Goal: Transaction & Acquisition: Purchase product/service

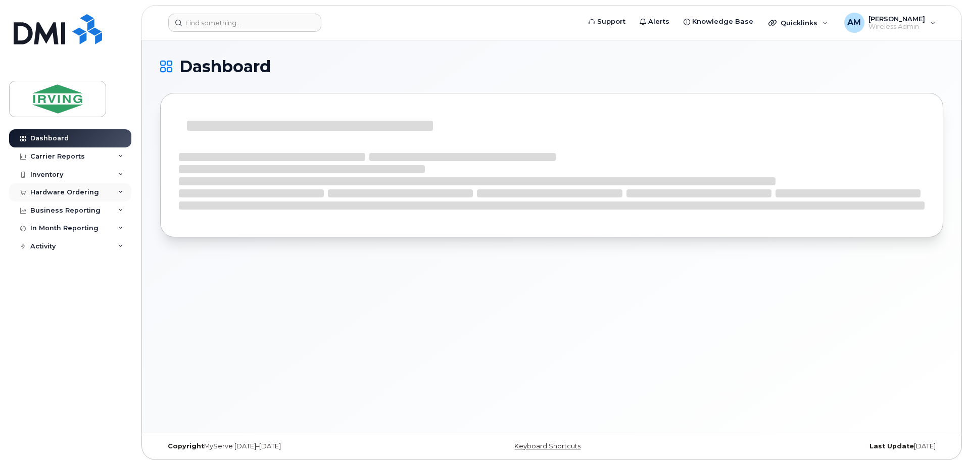
click at [57, 193] on div "Hardware Ordering" at bounding box center [64, 192] width 69 height 8
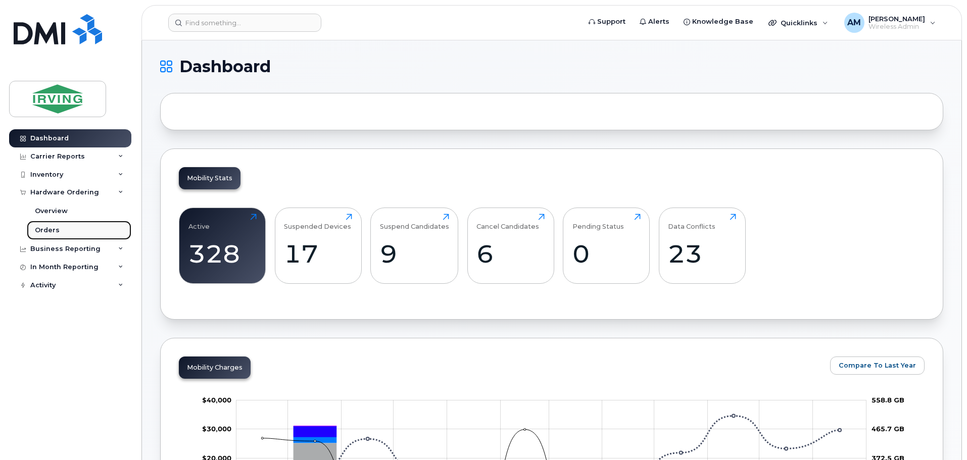
click at [52, 230] on div "Orders" at bounding box center [47, 230] width 25 height 9
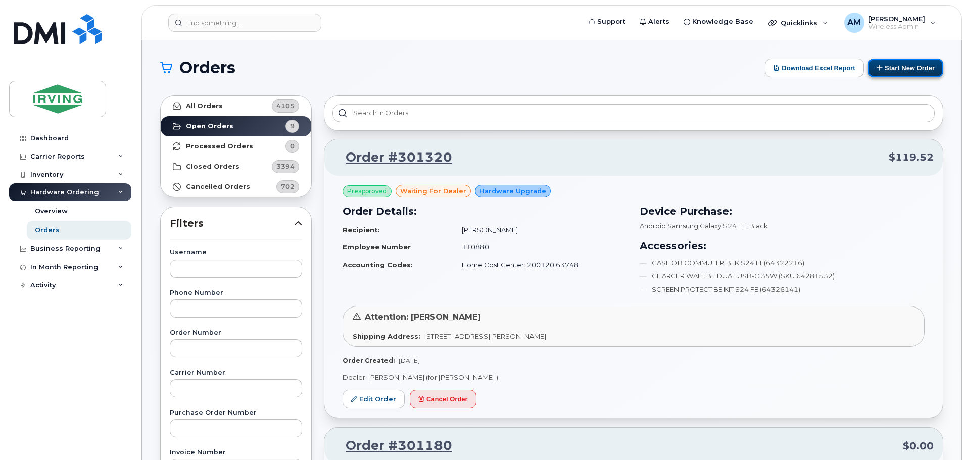
click at [903, 70] on button "Start New Order" at bounding box center [905, 68] width 75 height 19
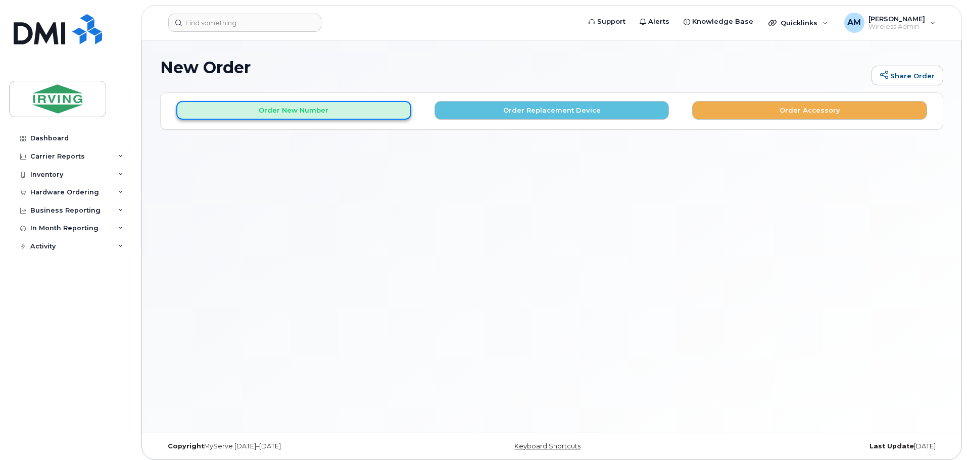
click at [292, 109] on button "Order New Number" at bounding box center [293, 110] width 235 height 19
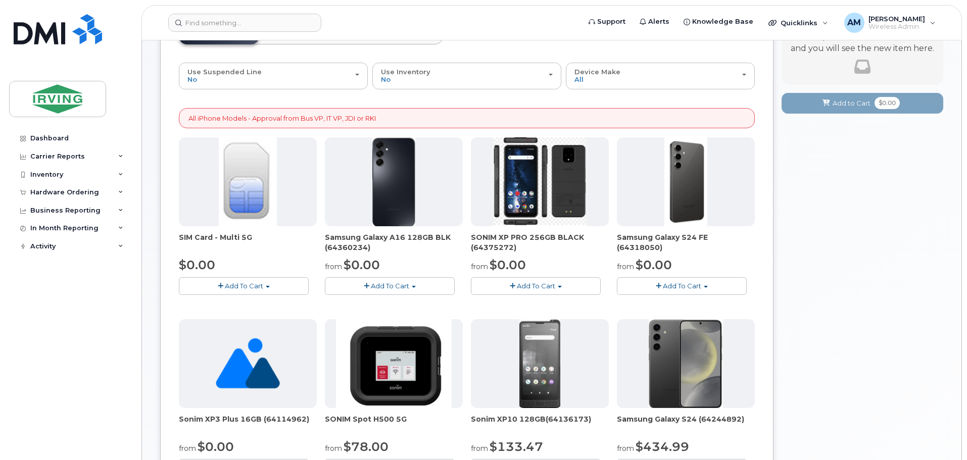
scroll to position [51, 0]
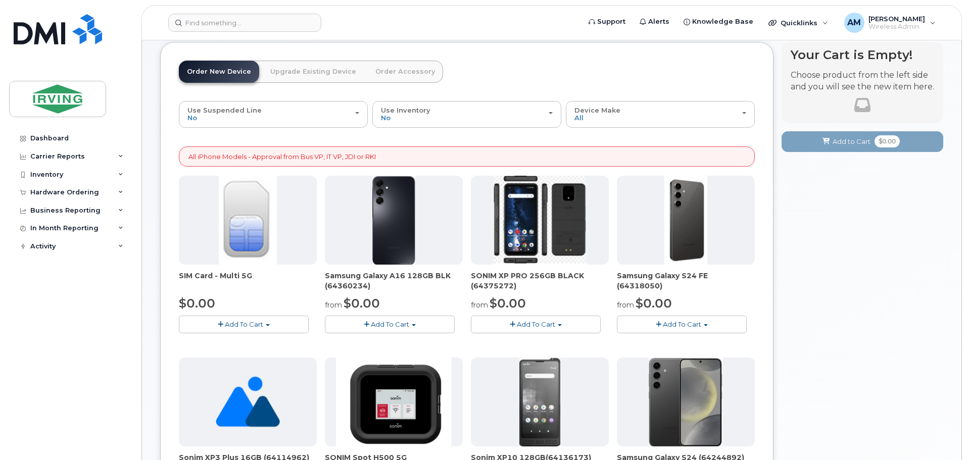
click at [655, 319] on button "Add To Cart" at bounding box center [682, 325] width 130 height 18
click at [684, 341] on link "$0.00 - 3 year term - voice & data plan (128GB)" at bounding box center [706, 343] width 175 height 13
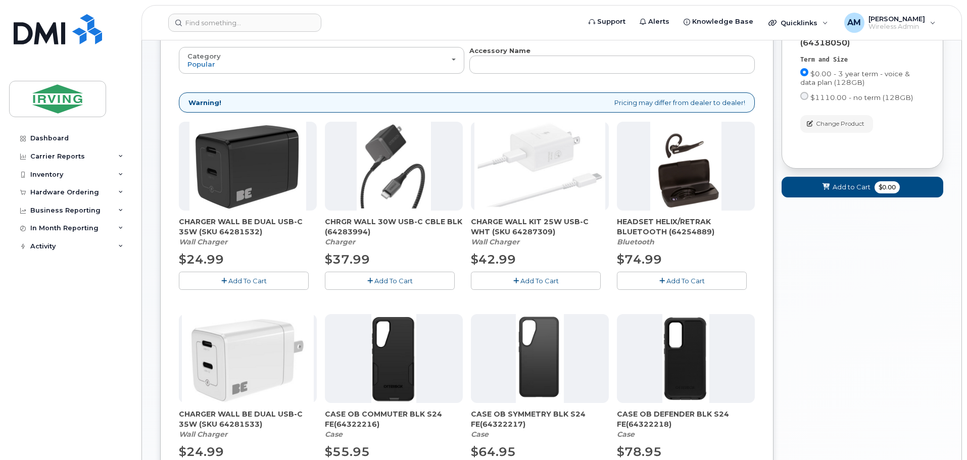
scroll to position [107, 0]
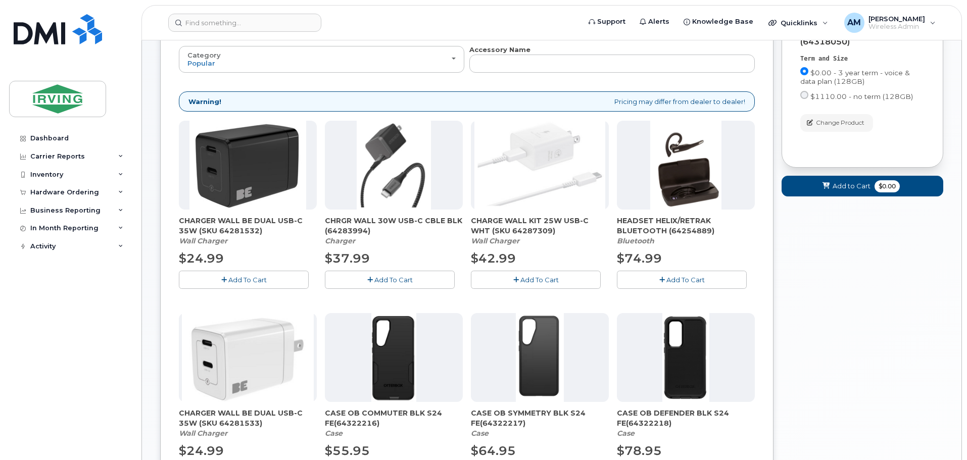
click at [410, 283] on span "Add To Cart" at bounding box center [393, 280] width 38 height 8
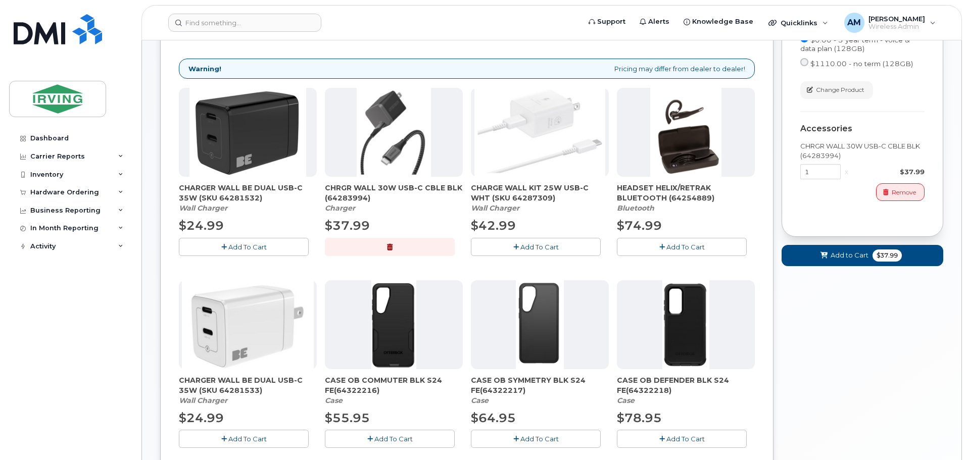
scroll to position [157, 0]
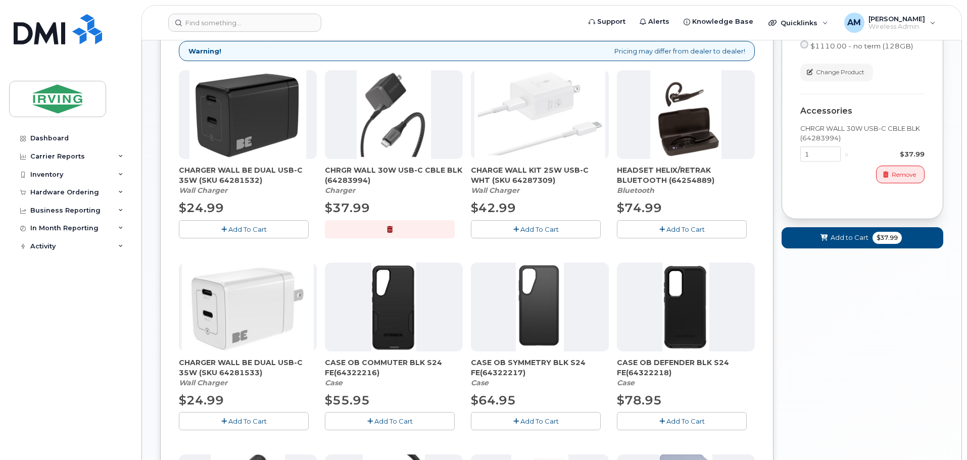
click at [386, 427] on button "Add To Cart" at bounding box center [390, 421] width 130 height 18
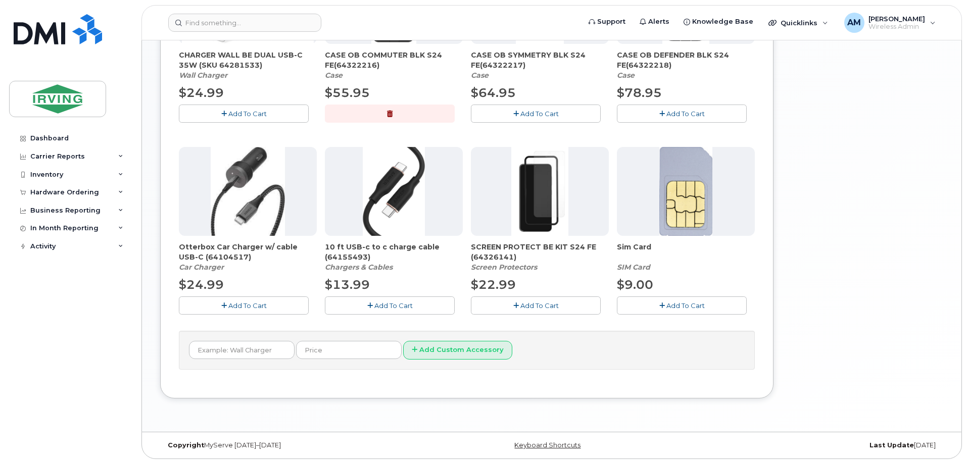
scroll to position [469, 0]
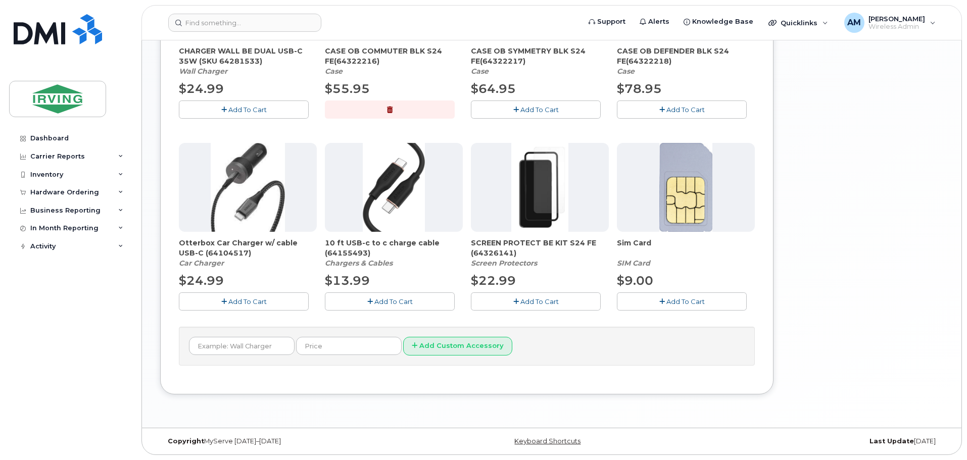
click at [557, 303] on span "Add To Cart" at bounding box center [539, 302] width 38 height 8
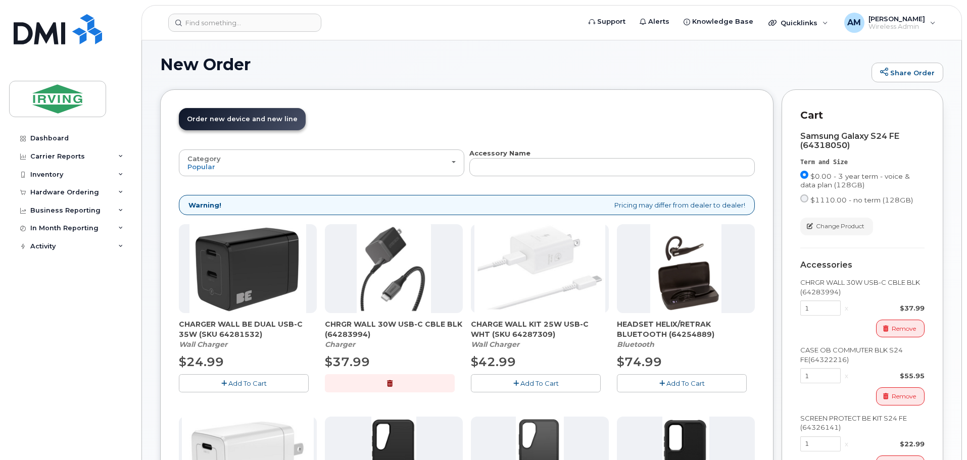
scroll to position [0, 0]
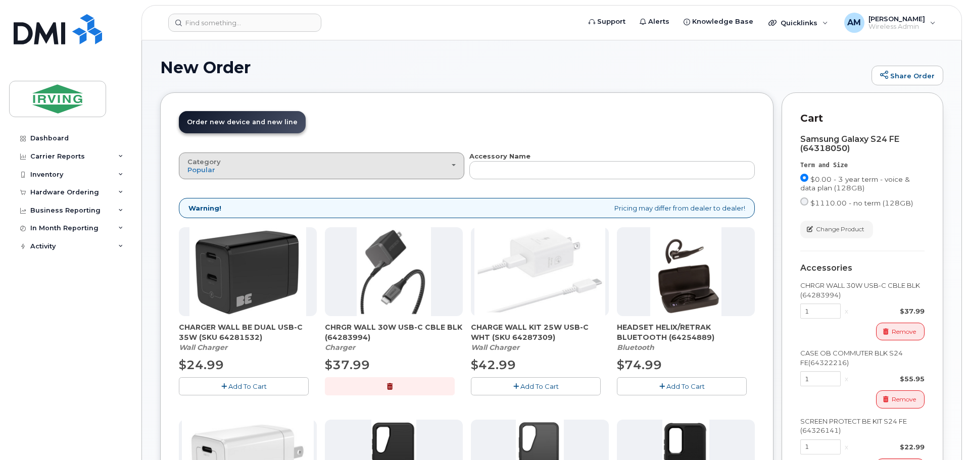
click at [449, 171] on div "Category Popular" at bounding box center [321, 166] width 268 height 16
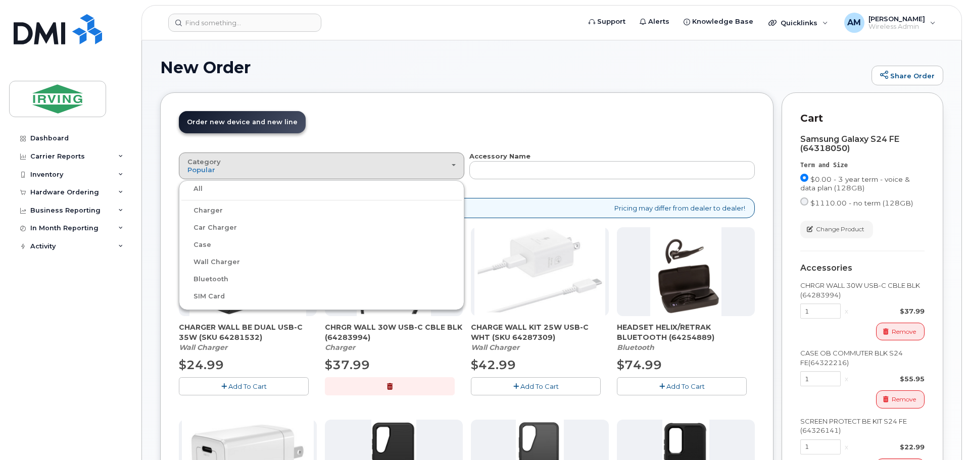
click at [218, 211] on label "Charger" at bounding box center [201, 211] width 41 height 12
click at [0, 0] on input "Charger" at bounding box center [0, 0] width 0 height 0
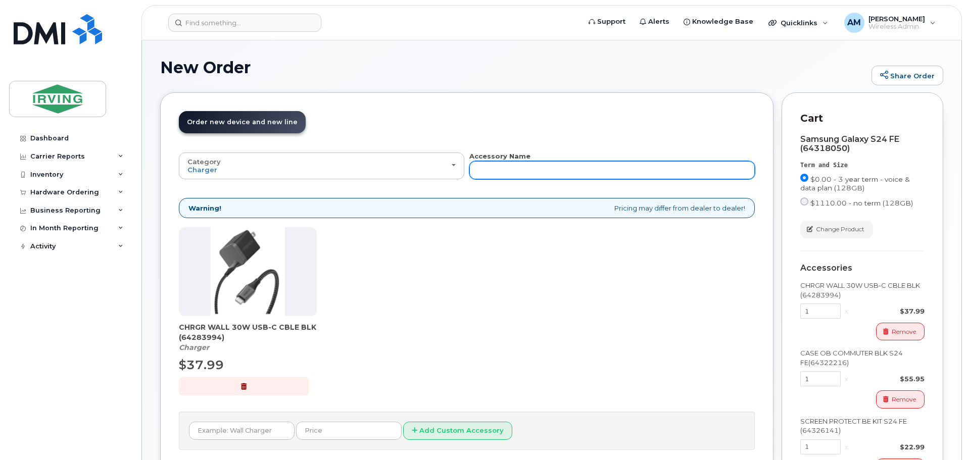
click at [494, 171] on input "text" at bounding box center [611, 170] width 285 height 18
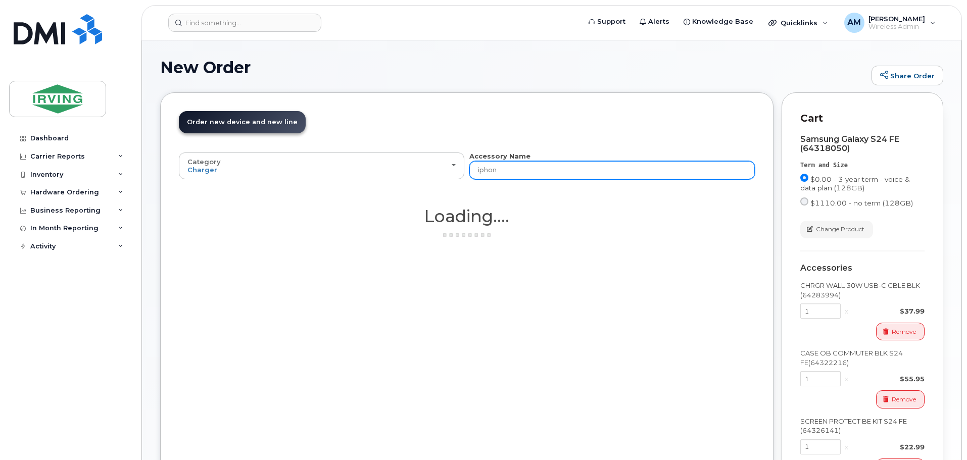
type input "iphone"
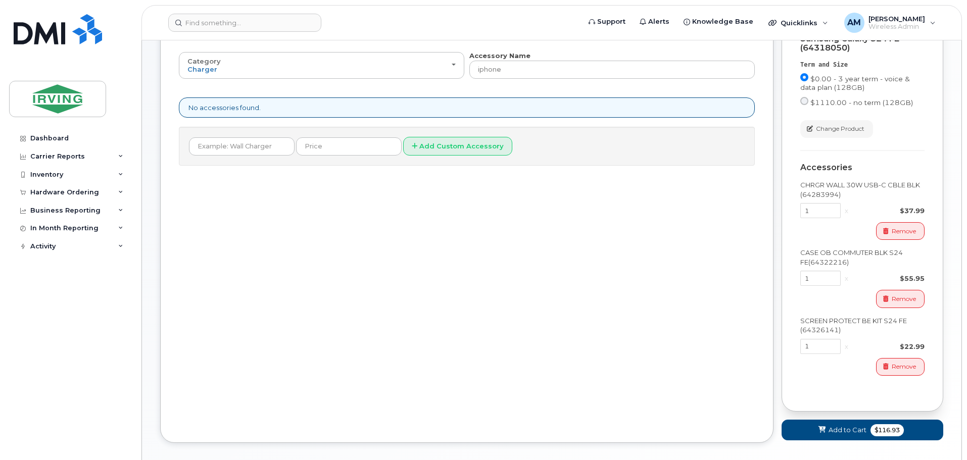
scroll to position [149, 0]
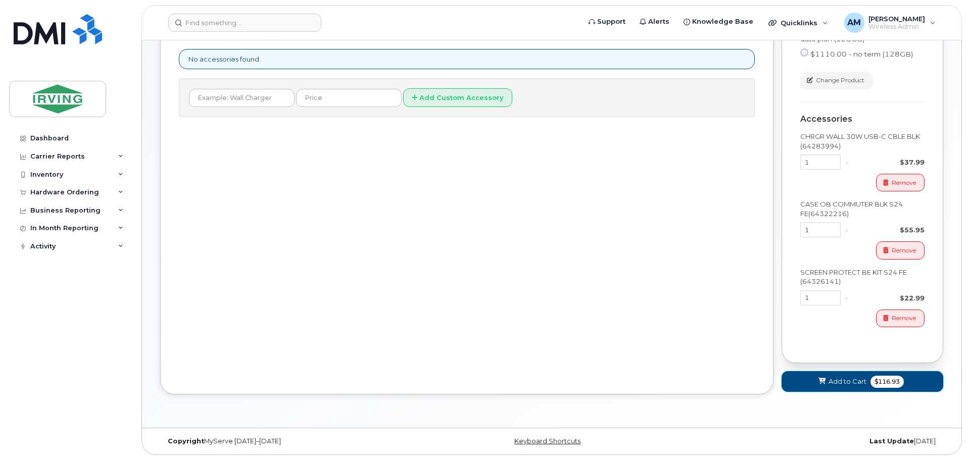
click at [851, 384] on span "Add to Cart" at bounding box center [848, 382] width 38 height 10
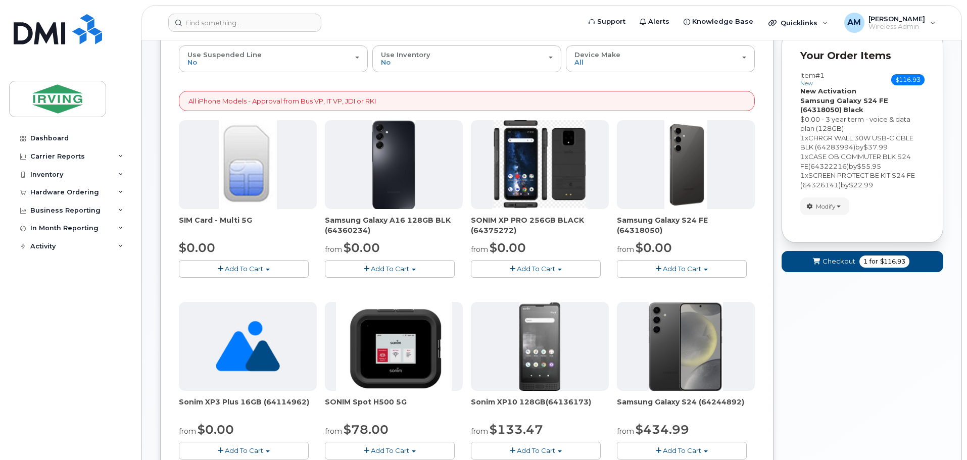
scroll to position [48, 0]
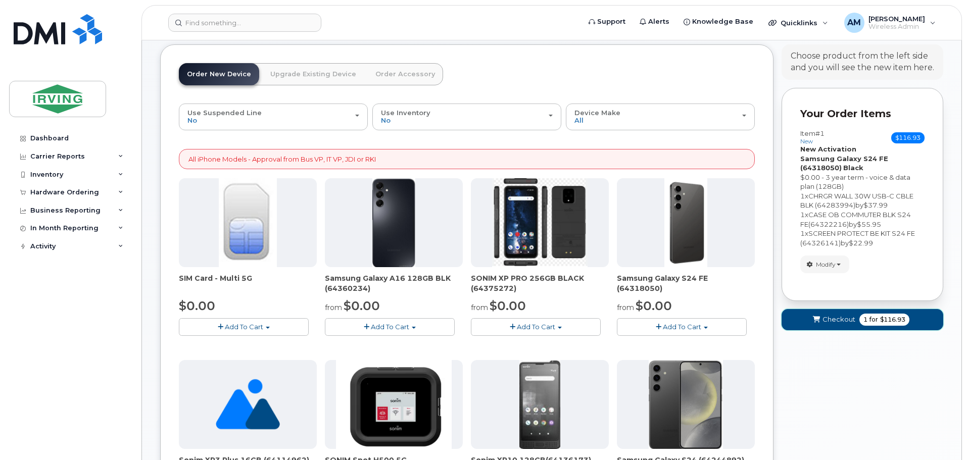
click at [837, 321] on span "Checkout" at bounding box center [838, 320] width 33 height 10
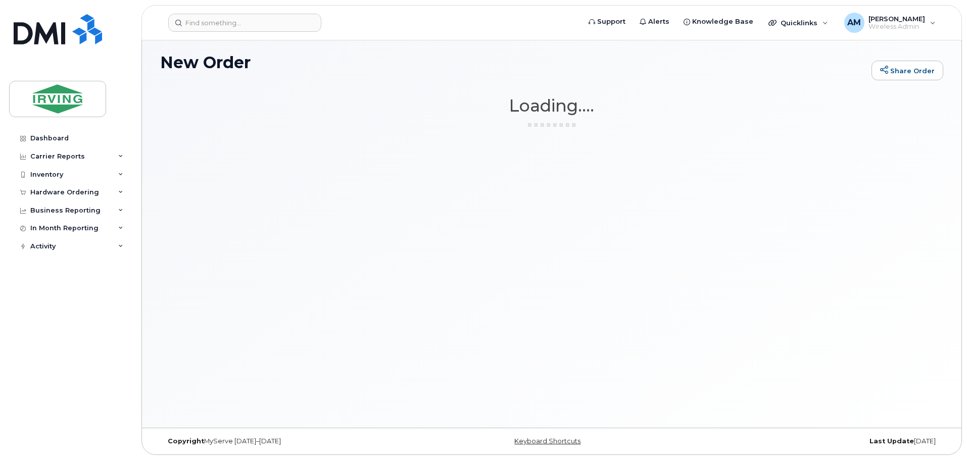
scroll to position [5, 0]
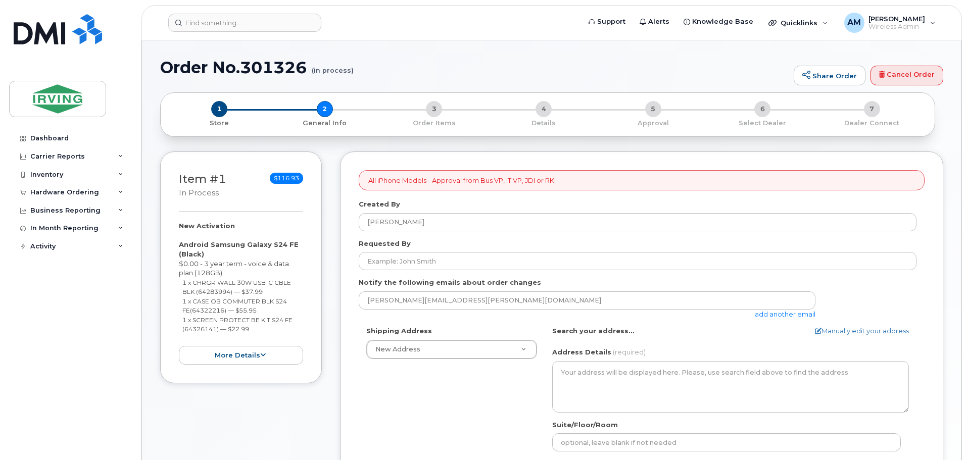
select select
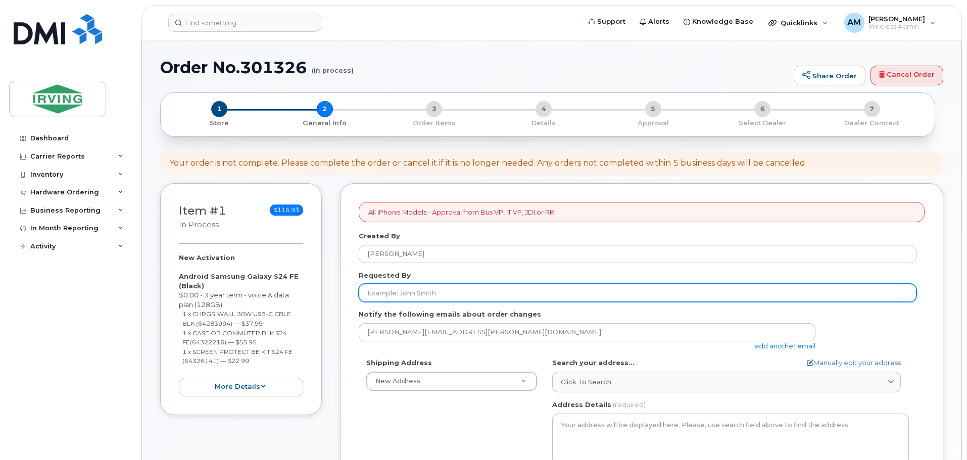
click at [455, 295] on input "Requested By" at bounding box center [638, 293] width 558 height 18
type input "Mehnaz Ashfaq"
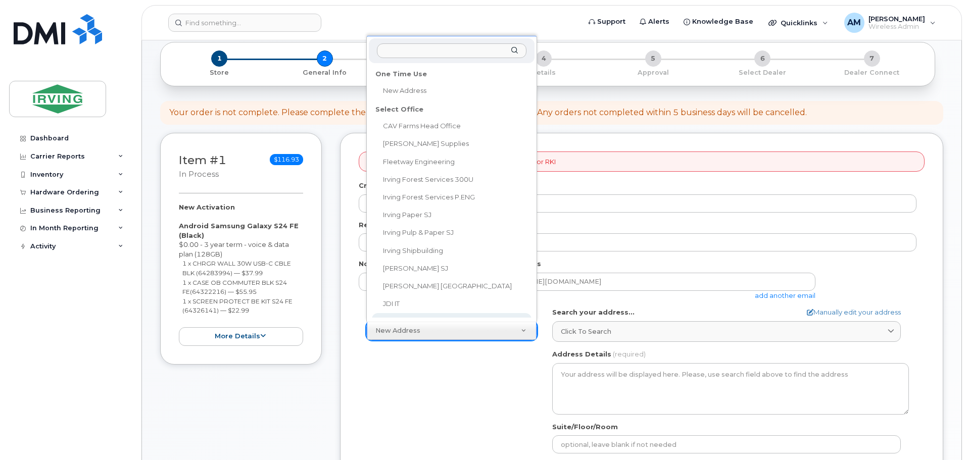
scroll to position [8, 0]
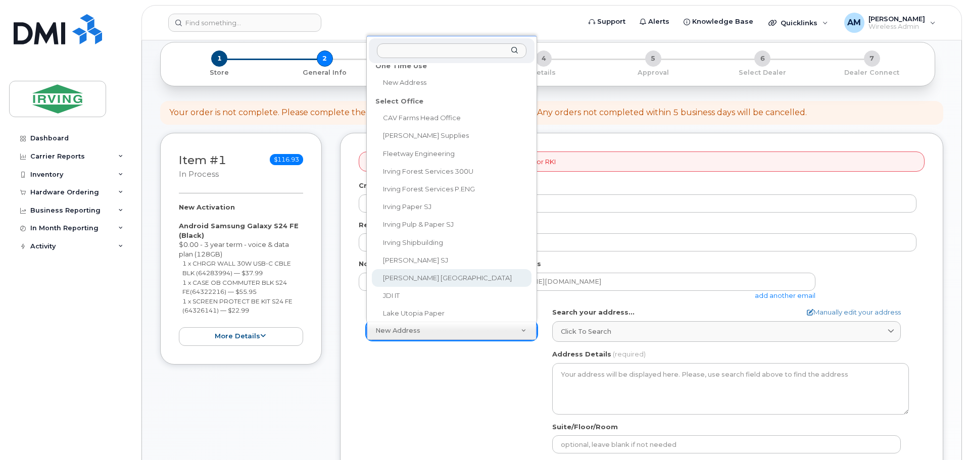
select select
type textarea "1551 Weston Rd YORK ON M6M 4Y4 CANADA York Ontario M6M 4Y4"
type input "Khalid Jabbar"
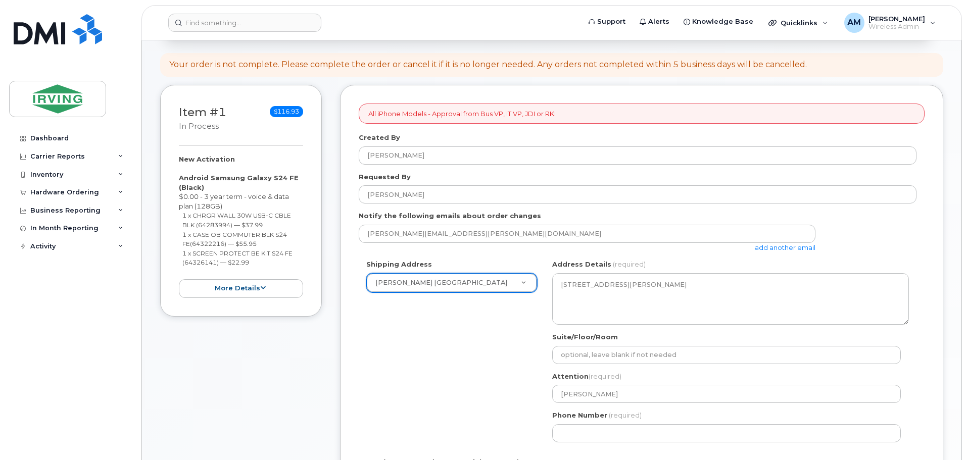
scroll to position [152, 0]
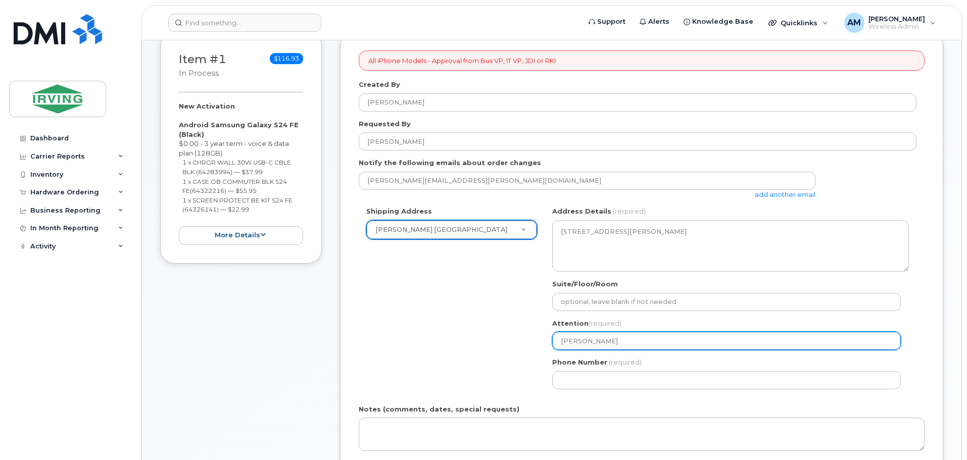
click at [613, 342] on input "Khalid Jabbar" at bounding box center [726, 341] width 349 height 18
select select
type input "Khalid Jabba"
select select
type input "Khalid Jabb"
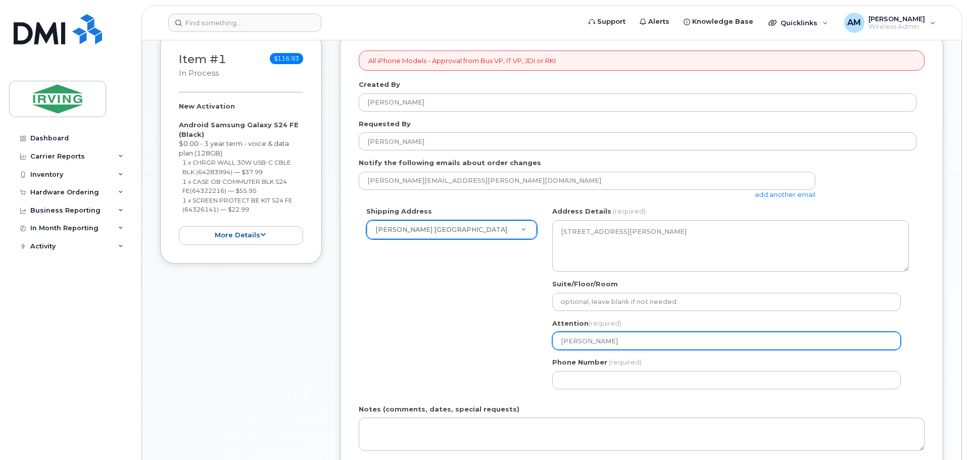
select select
type input "Khalid Jab"
select select
type input "Khalid Ja"
select select
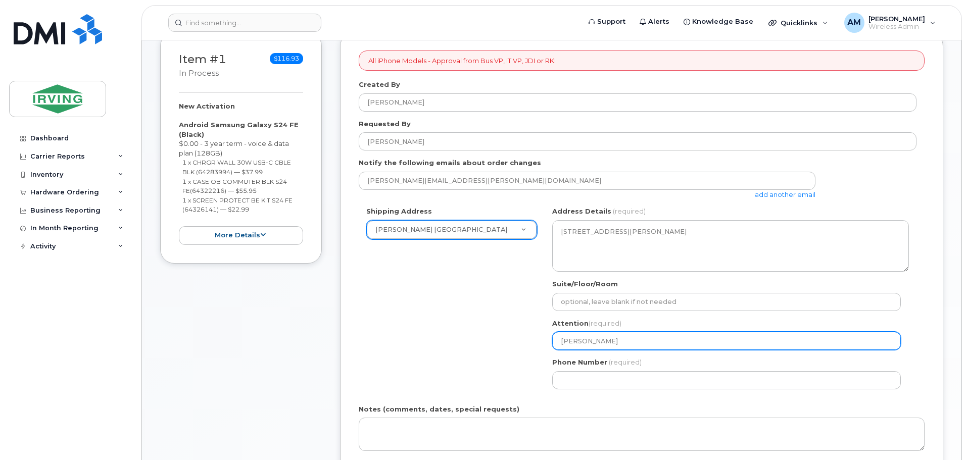
type input "Khalid J"
select select
type input "Khalid"
select select
type input "Khali"
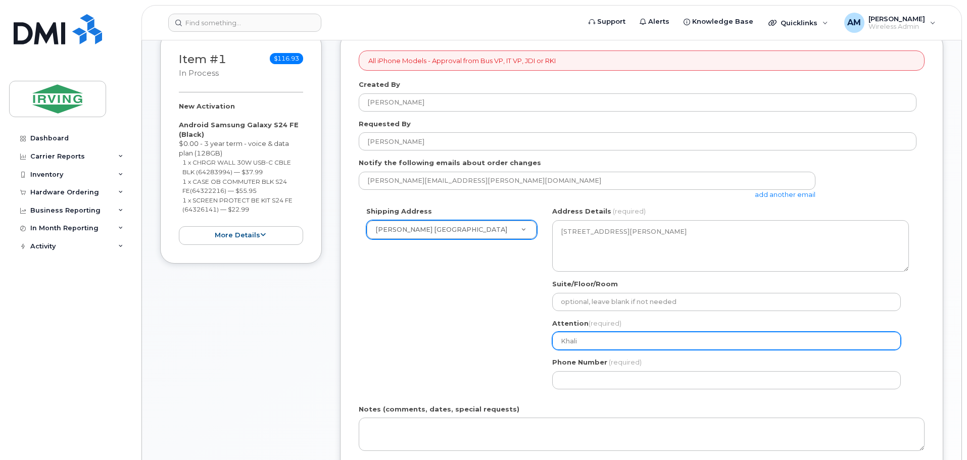
select select
type input "Khal"
select select
type input "Kha"
select select
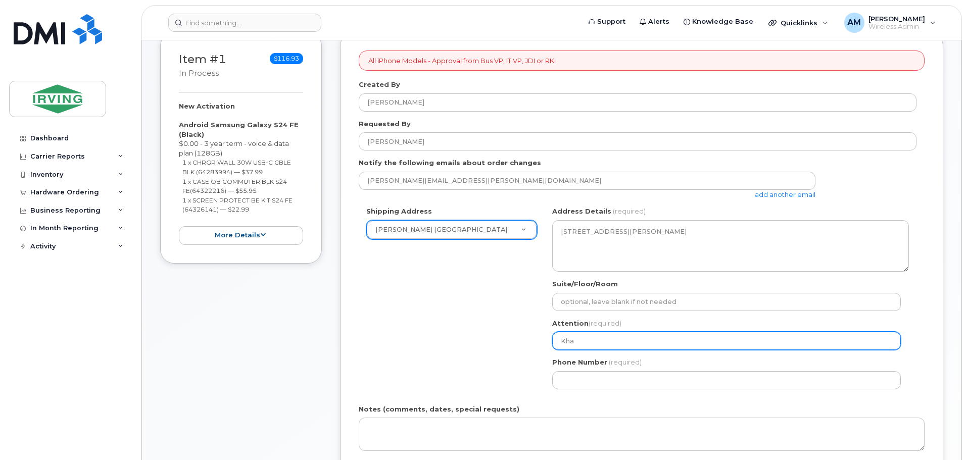
type input "Kh"
select select
type input "K"
select select
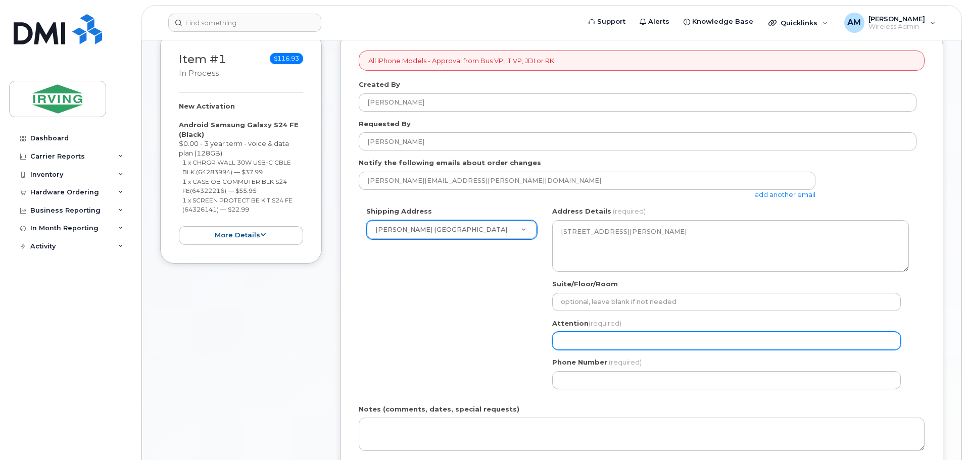
type input "M"
select select
type input "Me"
select select
type input "Meh"
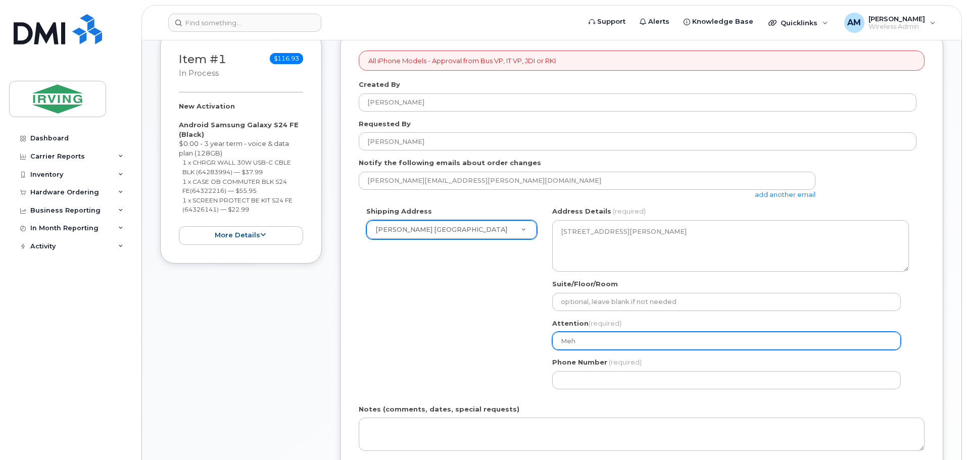
select select
type input "Mehn"
select select
type input "Mehna"
select select
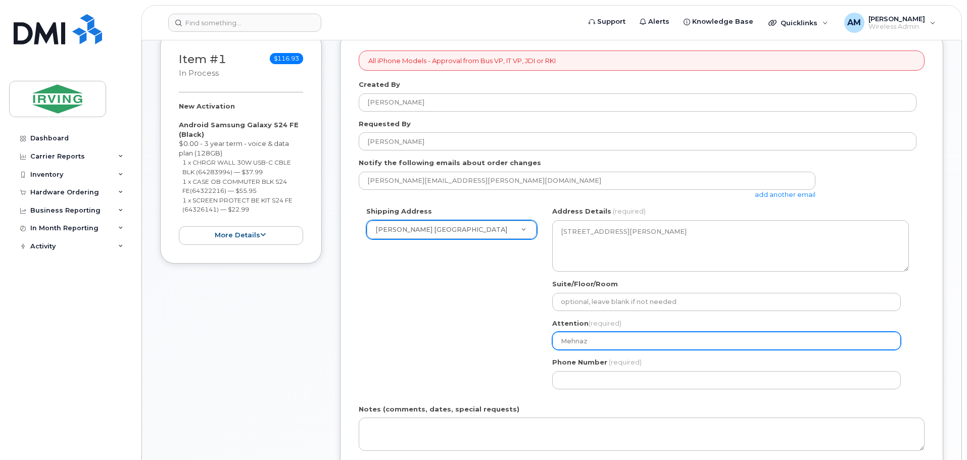
type input "[PERSON_NAME]"
select select
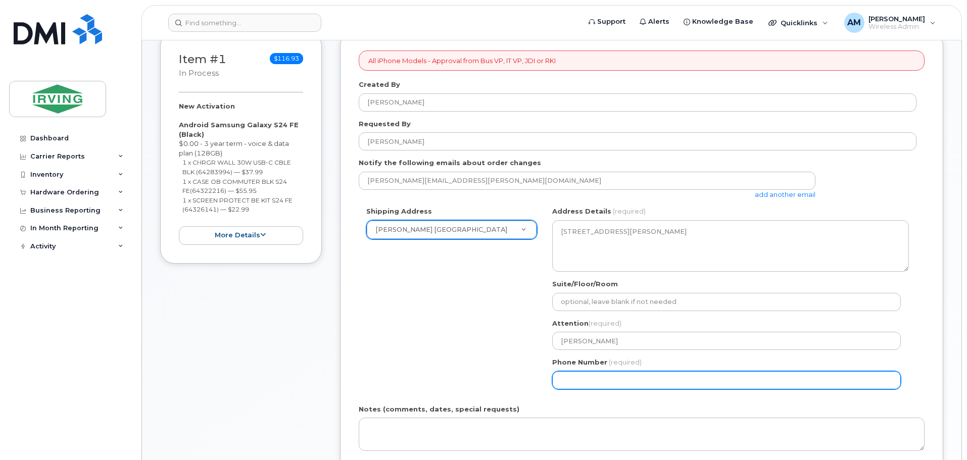
click at [605, 382] on input "Phone Number" at bounding box center [726, 380] width 349 height 18
type input "4162466533"
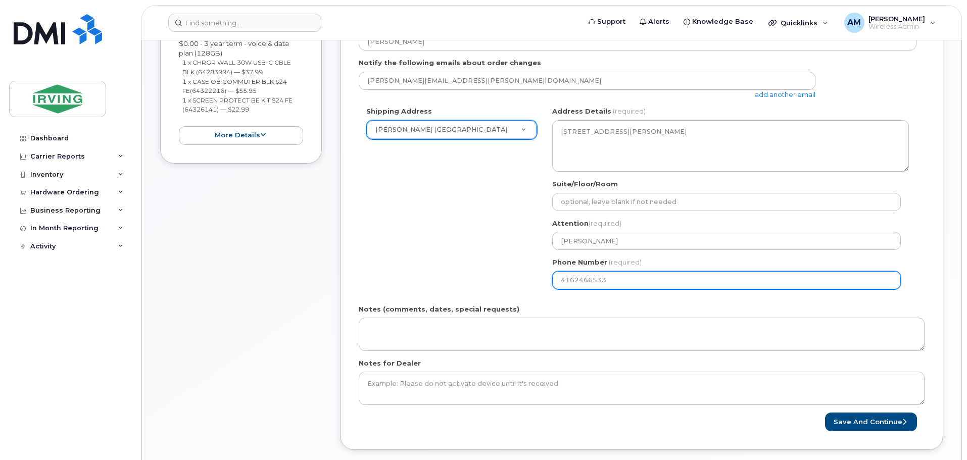
scroll to position [253, 0]
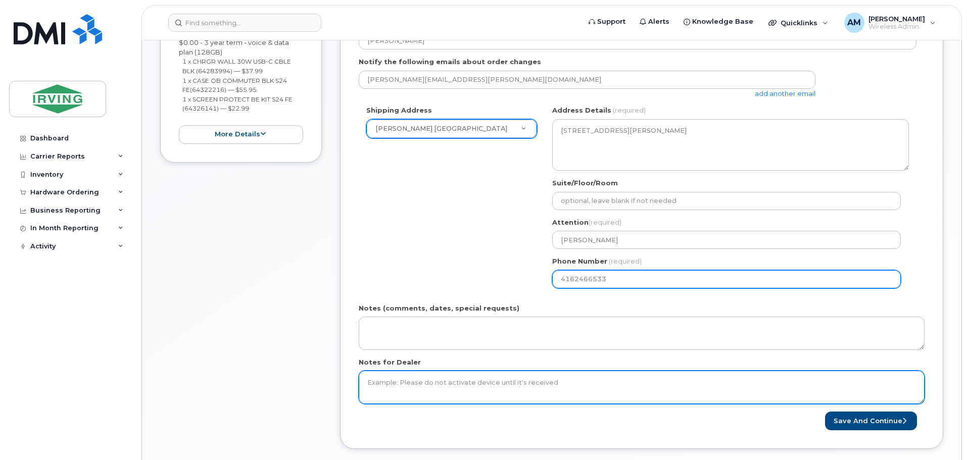
select select
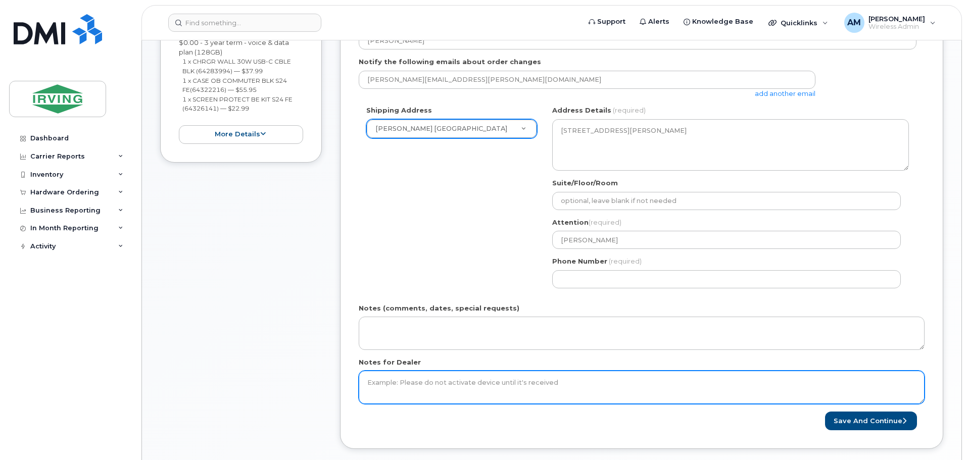
click at [434, 389] on textarea "Notes for Dealer" at bounding box center [642, 387] width 566 height 33
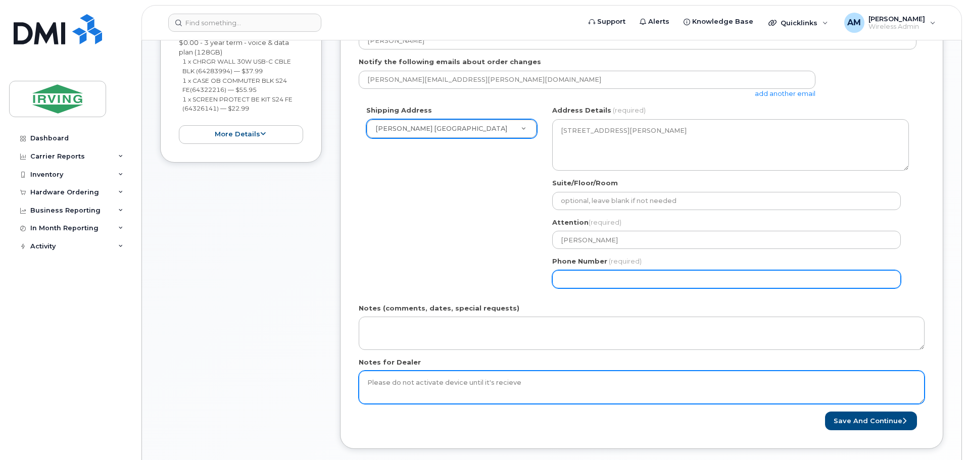
type textarea "Please do not activate device until it's recieve"
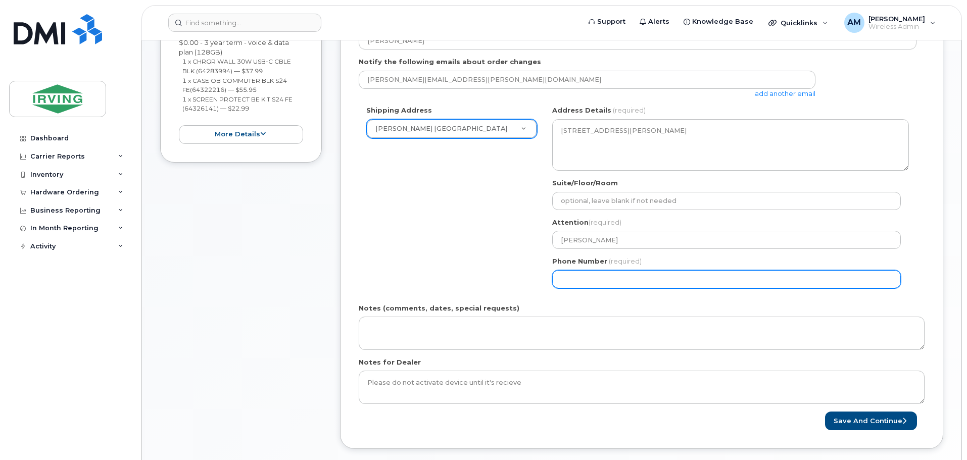
click at [615, 279] on input "Phone Number" at bounding box center [726, 279] width 349 height 18
select select
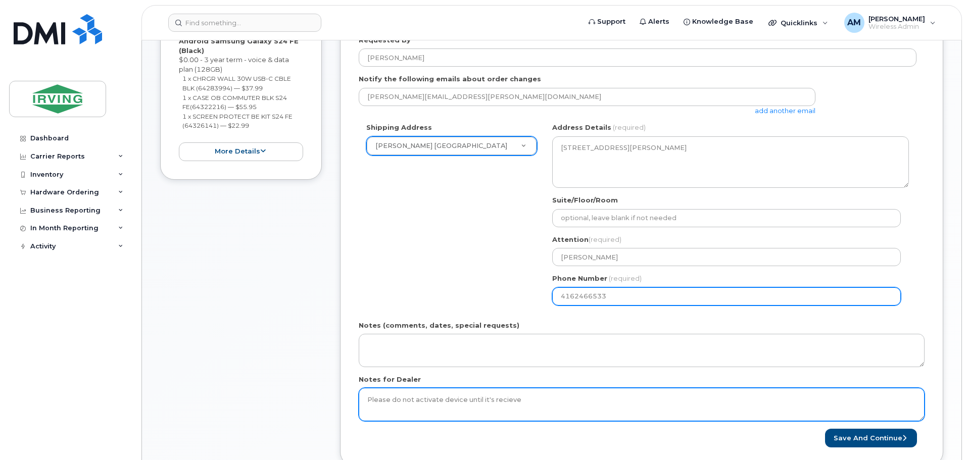
scroll to position [303, 0]
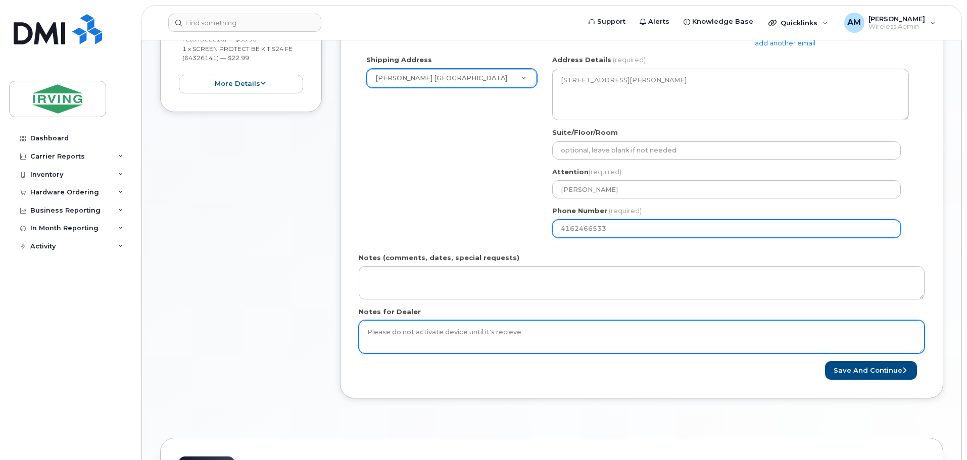
type input "4162466533"
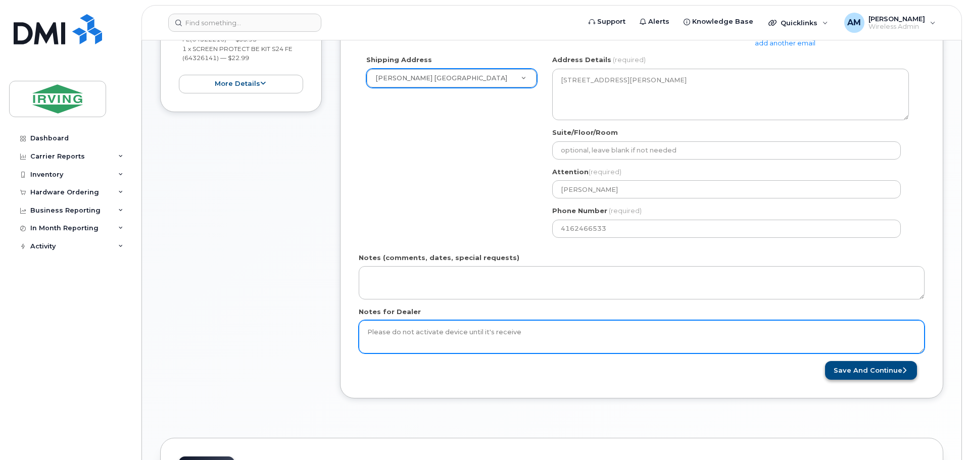
type textarea "Please do not activate device until it's receive"
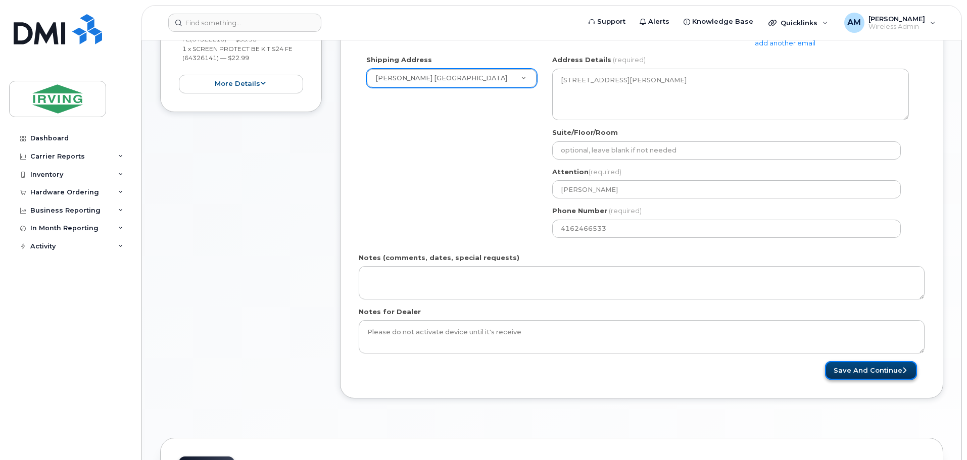
click at [877, 371] on button "Save and Continue" at bounding box center [871, 370] width 92 height 19
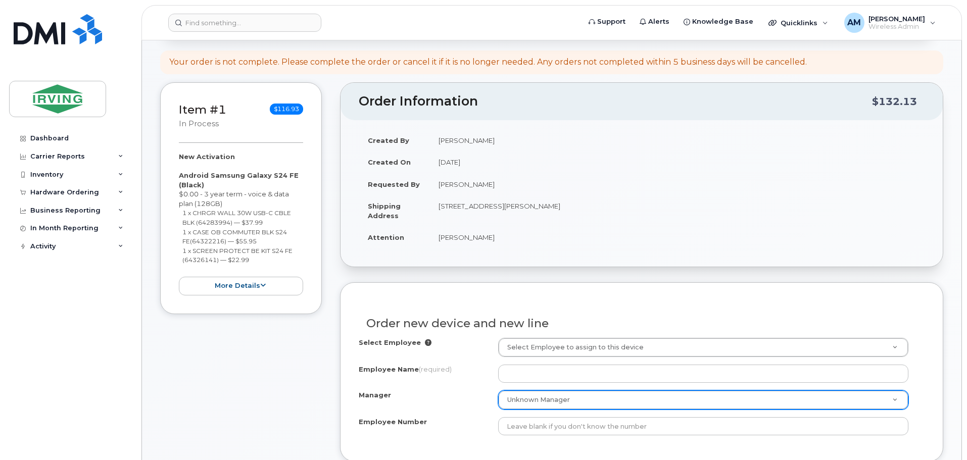
scroll to position [152, 0]
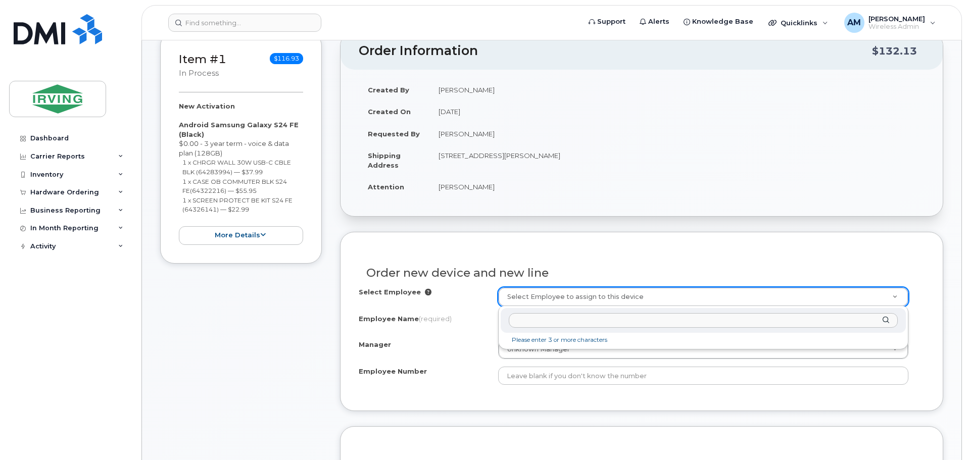
click at [542, 320] on input "text" at bounding box center [703, 320] width 389 height 15
type input "a"
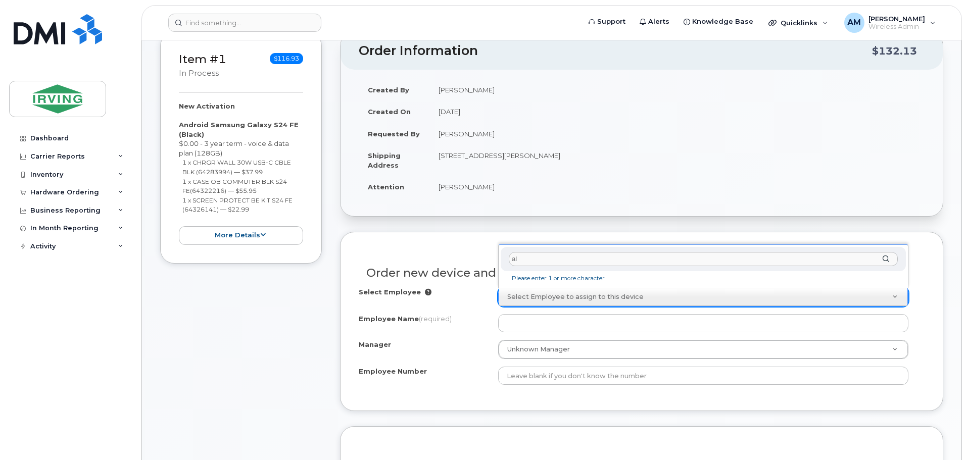
type input "a"
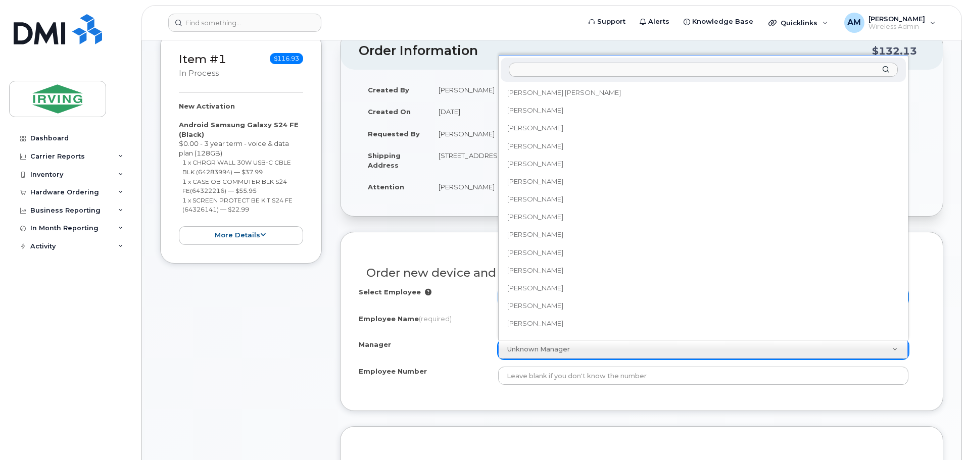
scroll to position [81677, 0]
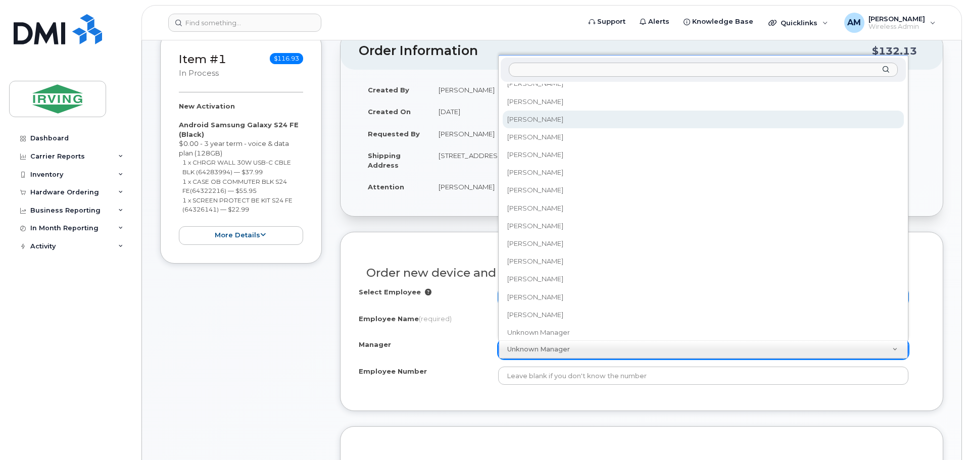
click at [645, 76] on input "Manager" at bounding box center [703, 70] width 389 height 15
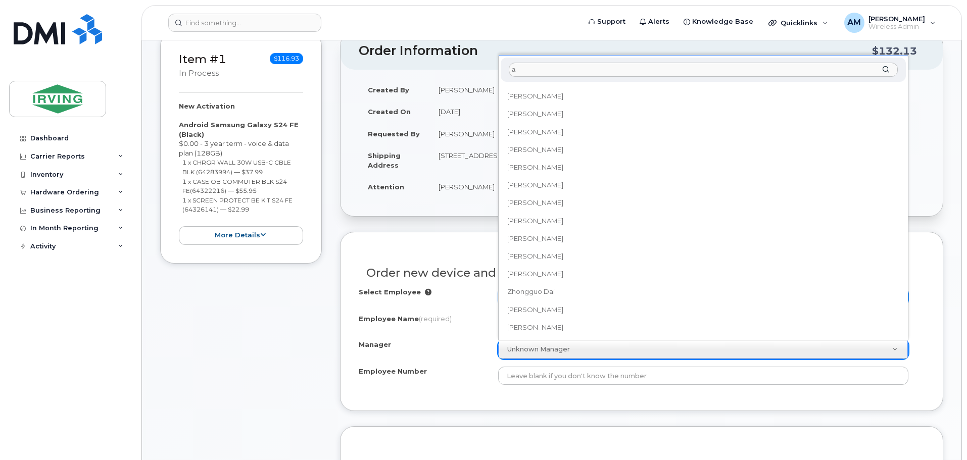
scroll to position [0, 0]
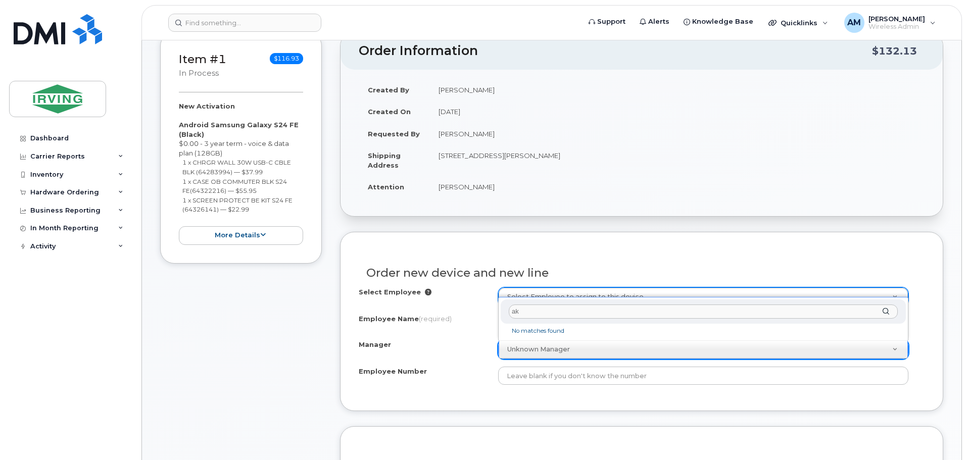
type input "a"
type input "b"
click at [561, 311] on input "akshdeep" at bounding box center [703, 312] width 389 height 15
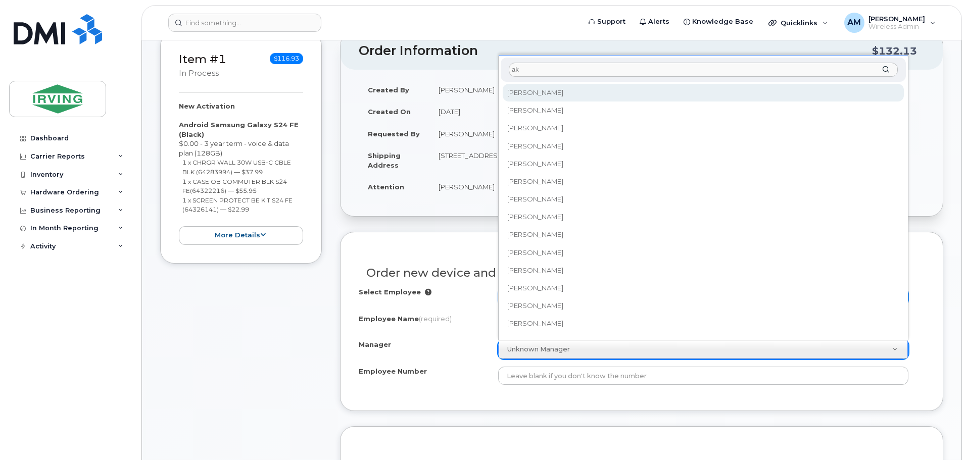
type input "a"
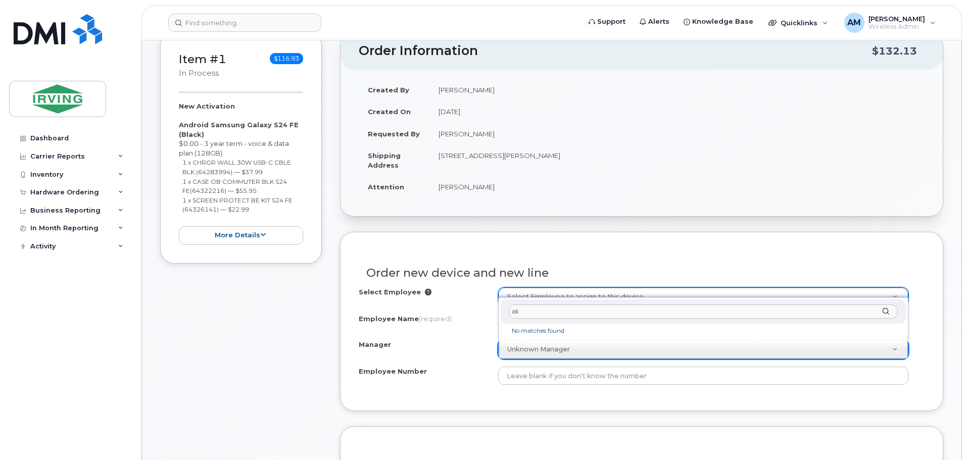
type input "a"
click at [552, 317] on input "bopara" at bounding box center [703, 312] width 389 height 15
type input "b"
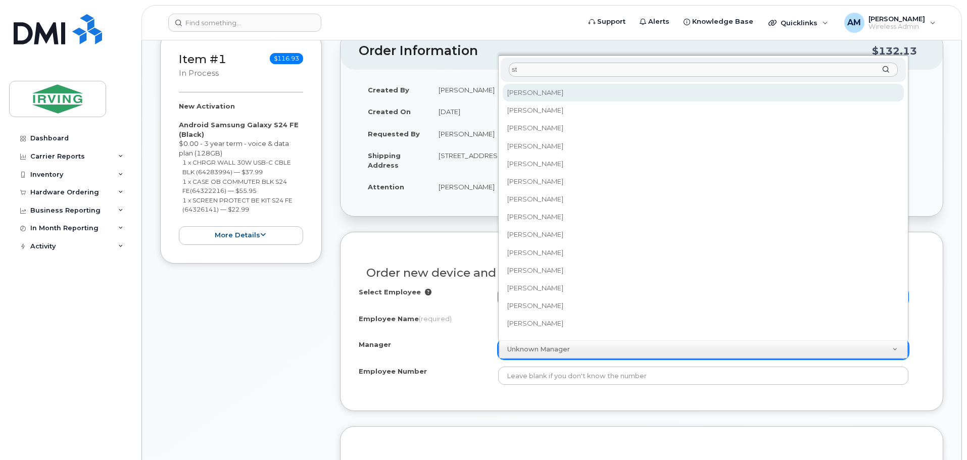
type input "s"
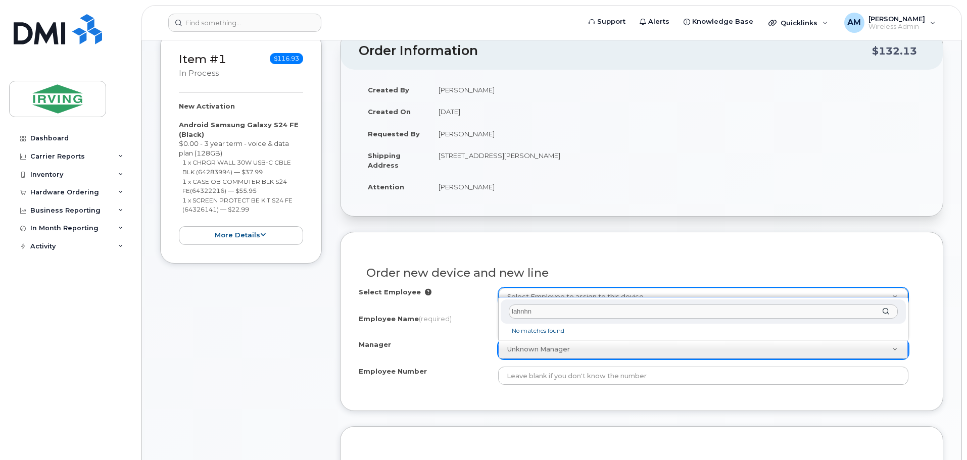
click at [537, 313] on input "lahnhn" at bounding box center [703, 312] width 389 height 15
type input "l"
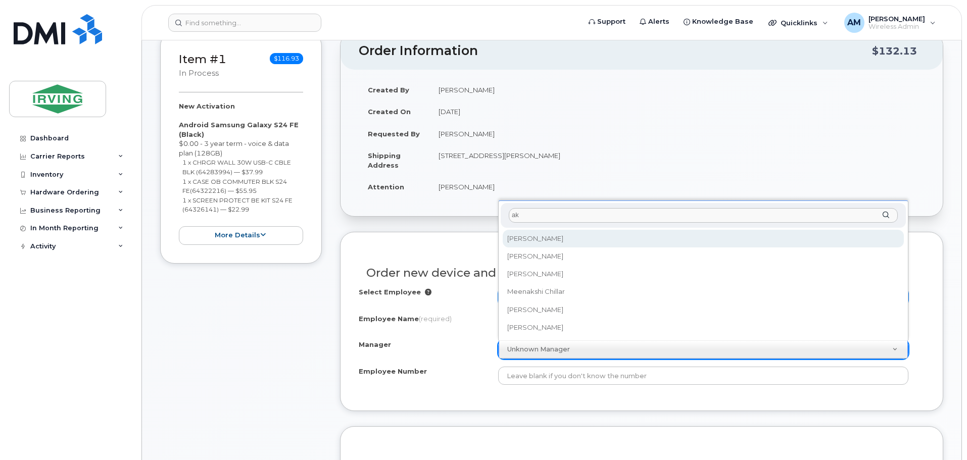
type input "a"
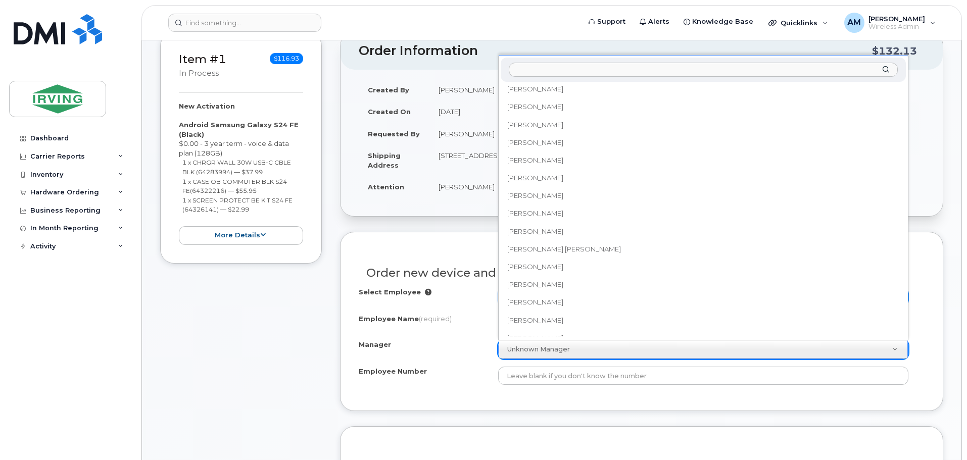
scroll to position [1222, 0]
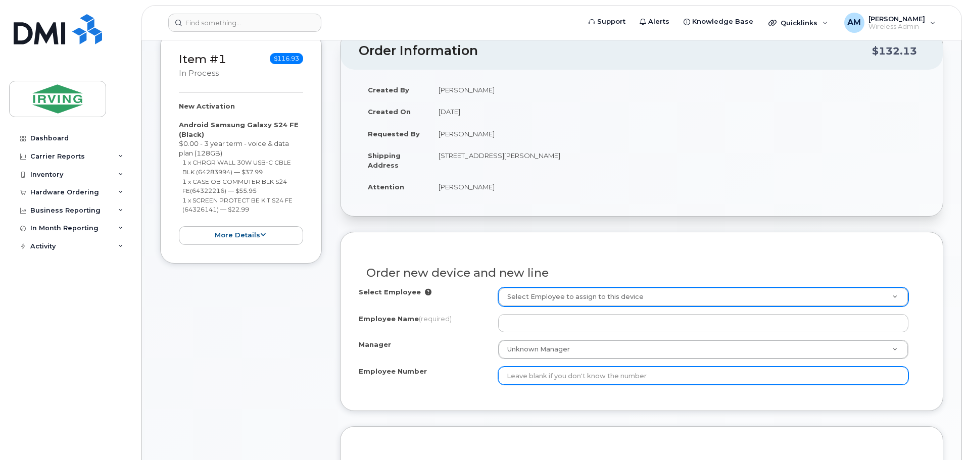
click at [540, 378] on input "Employee Number" at bounding box center [703, 376] width 410 height 18
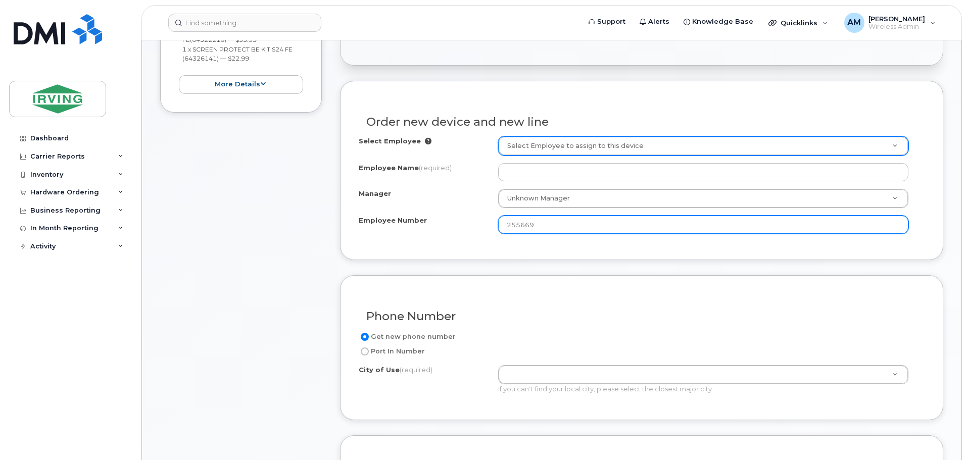
scroll to position [303, 0]
type input "255669"
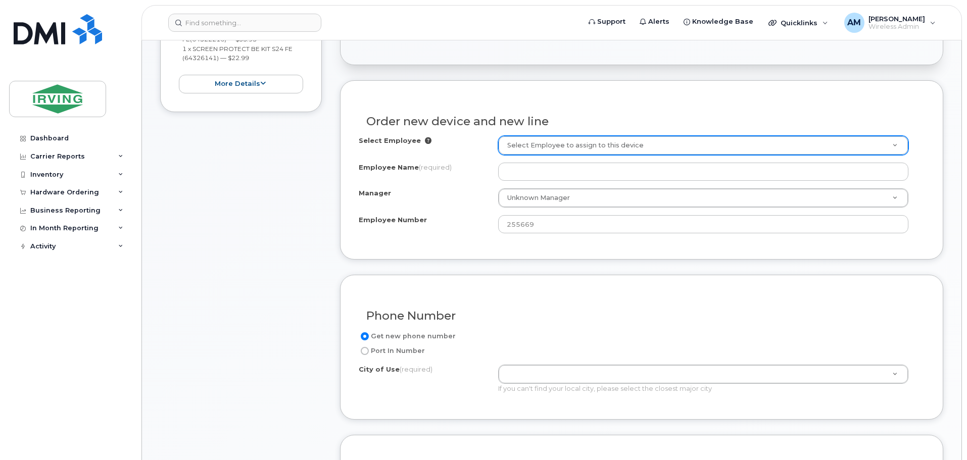
click at [366, 352] on input "Port In Number" at bounding box center [365, 351] width 8 height 8
radio input "true"
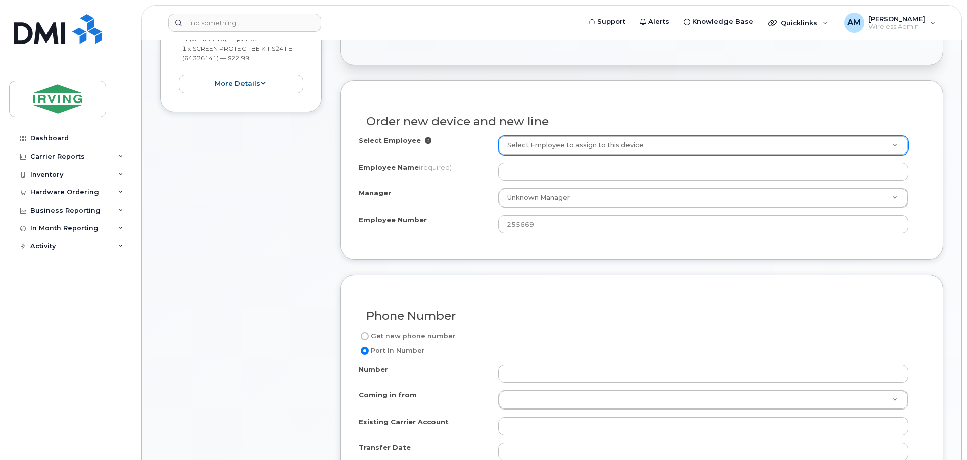
click at [365, 336] on input "Get new phone number" at bounding box center [365, 336] width 8 height 8
radio input "true"
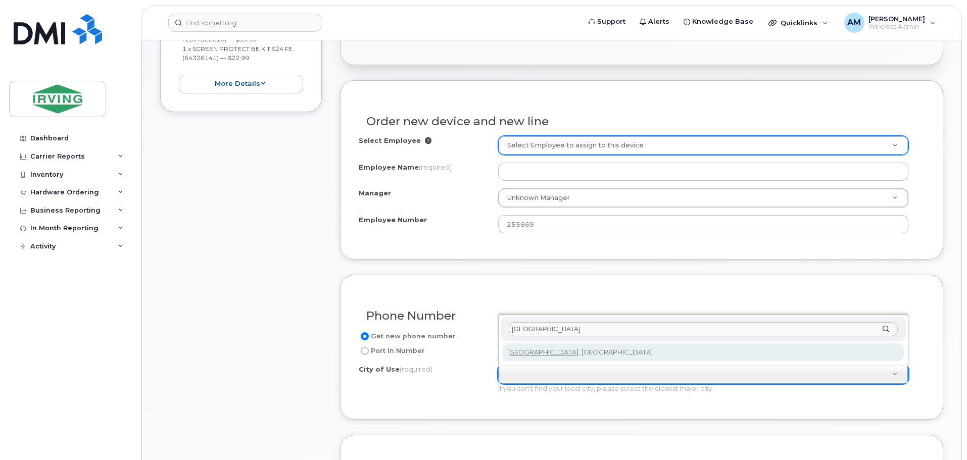
type input "toronto"
type input "4934"
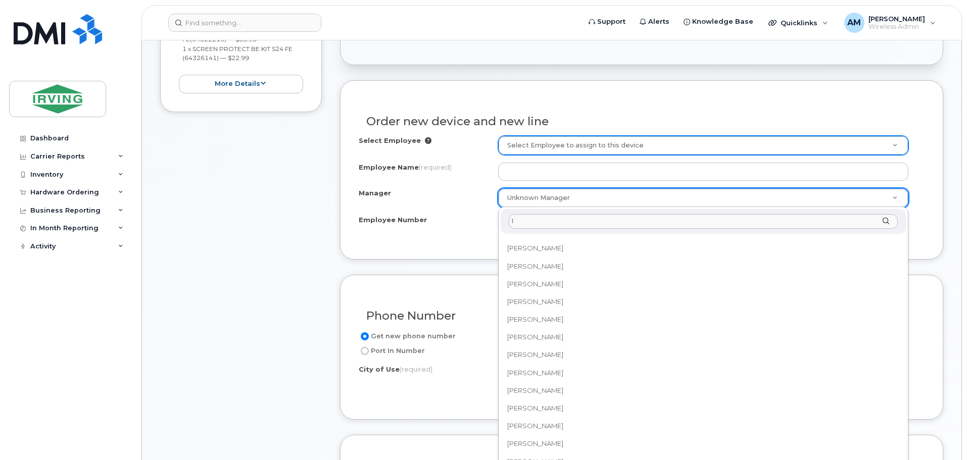
scroll to position [0, 0]
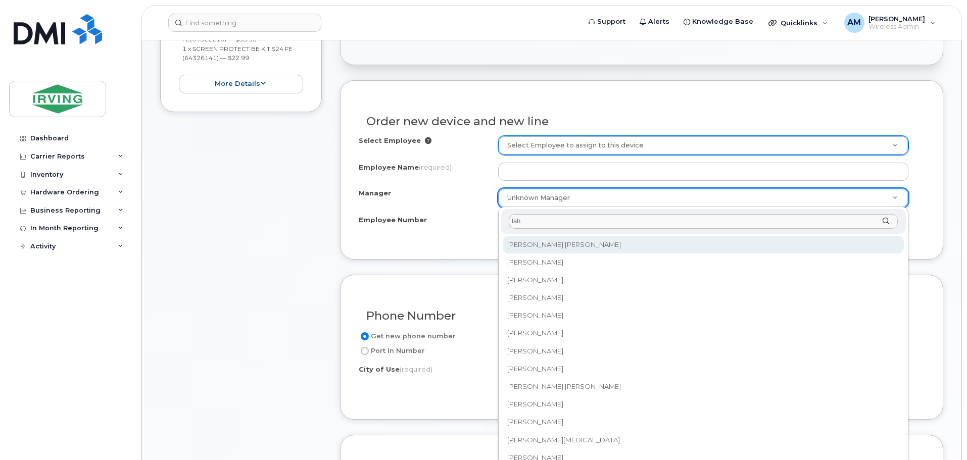
type input "lahn"
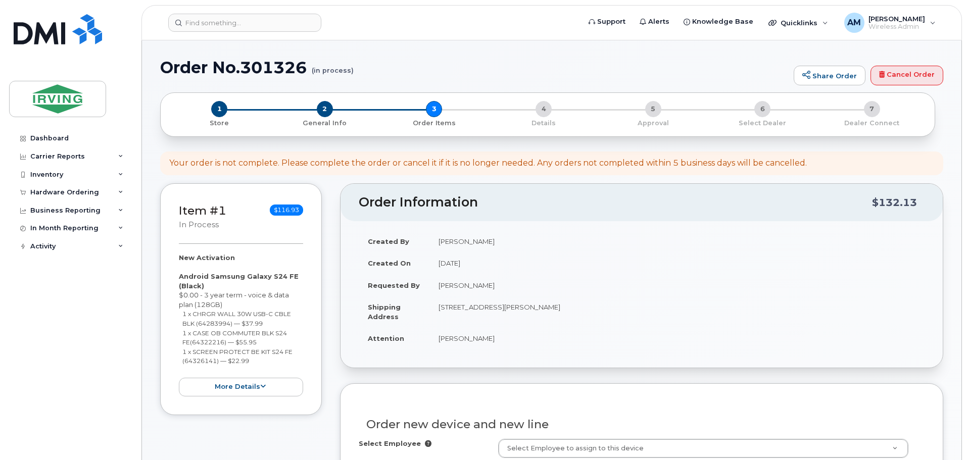
select select "1486094"
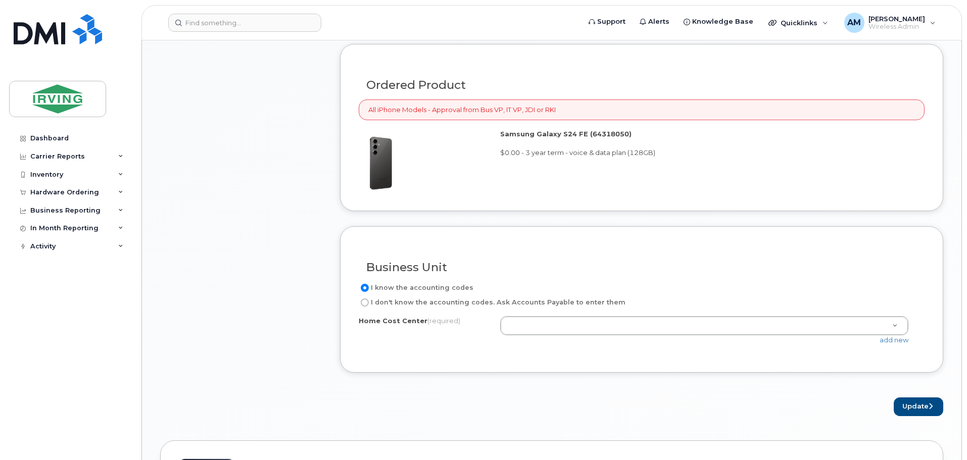
scroll to position [707, 0]
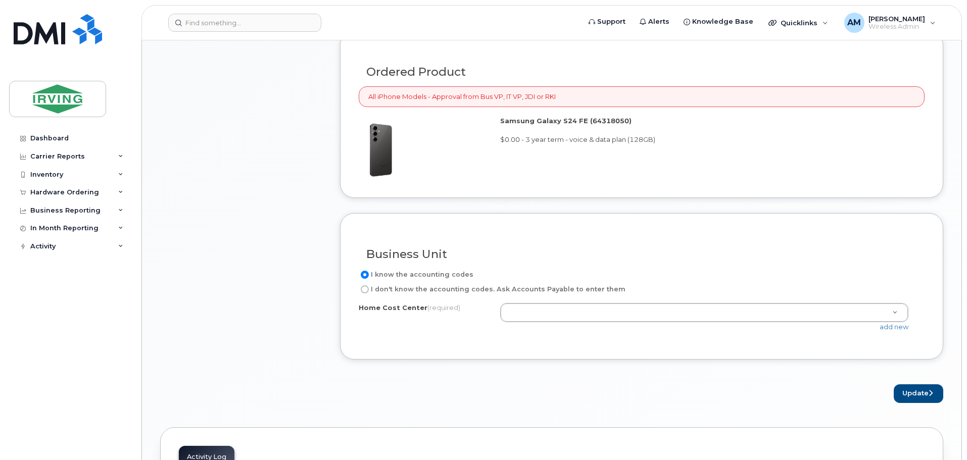
drag, startPoint x: 813, startPoint y: 311, endPoint x: 799, endPoint y: 313, distance: 14.3
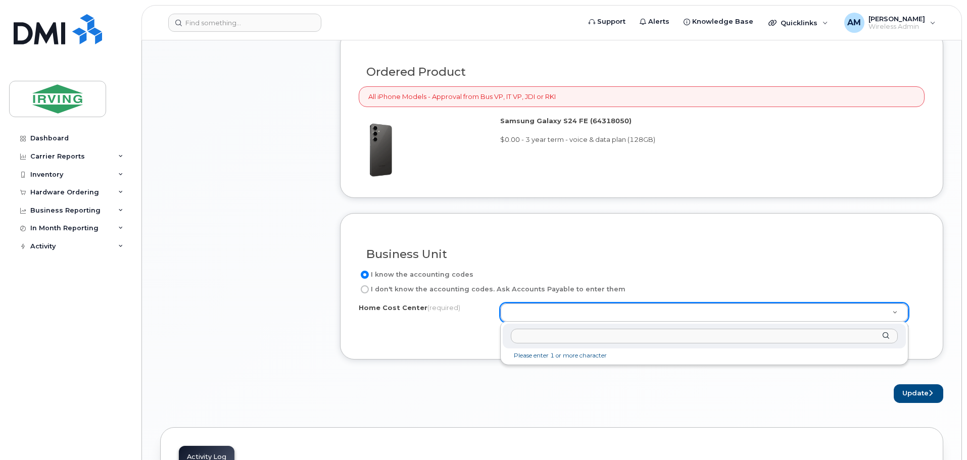
click at [616, 335] on input "text" at bounding box center [704, 336] width 387 height 15
type input "0903300.54140.CEL"
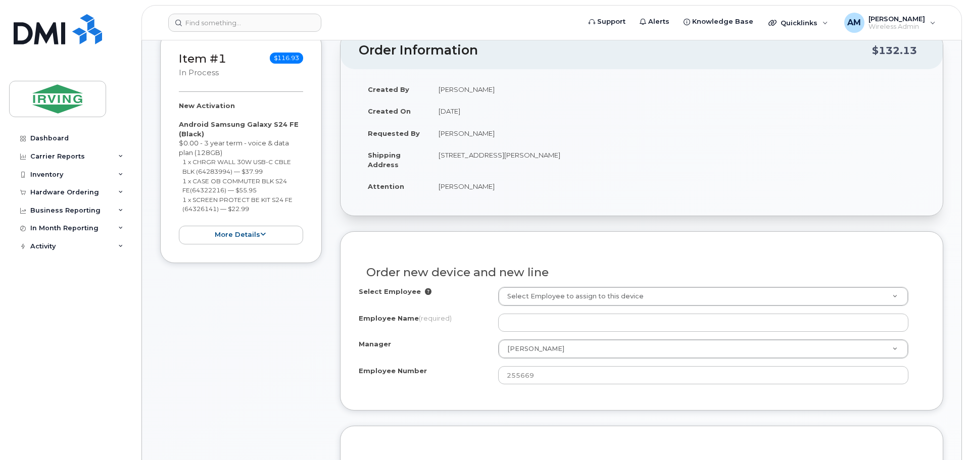
scroll to position [152, 0]
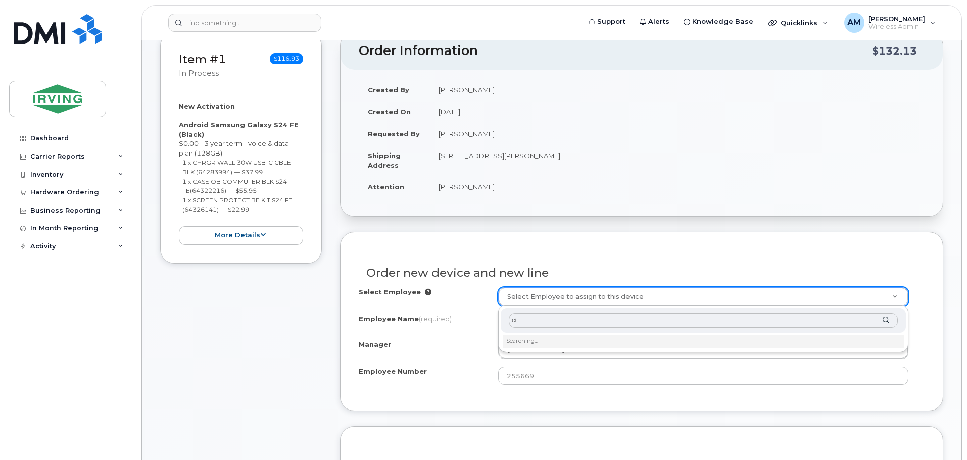
type input "c"
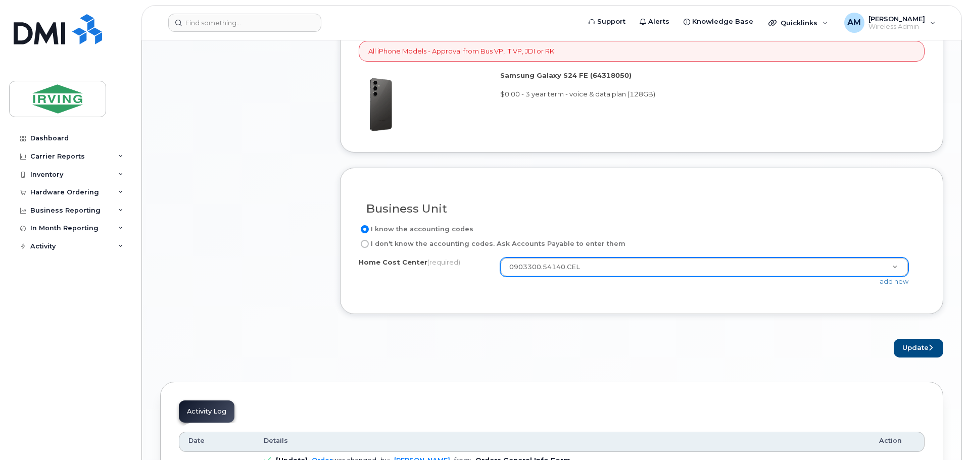
scroll to position [758, 0]
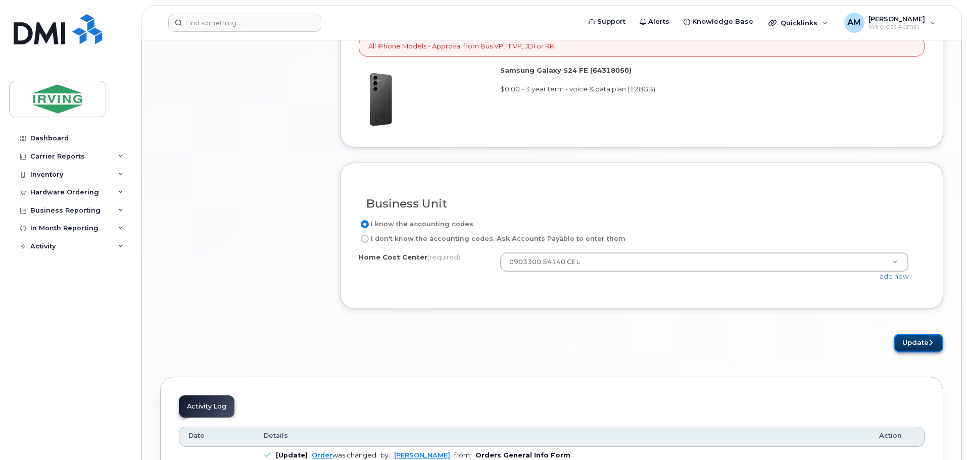
click at [922, 343] on button "Update" at bounding box center [919, 343] width 50 height 19
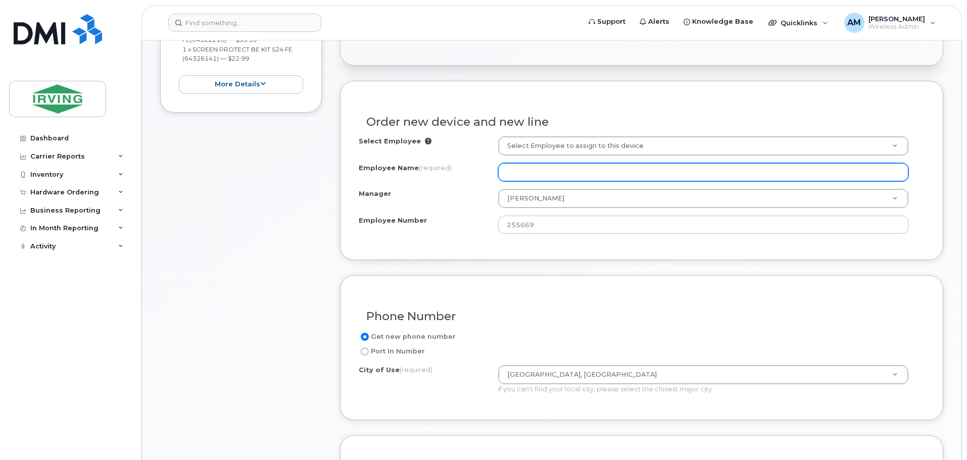
scroll to position [264, 0]
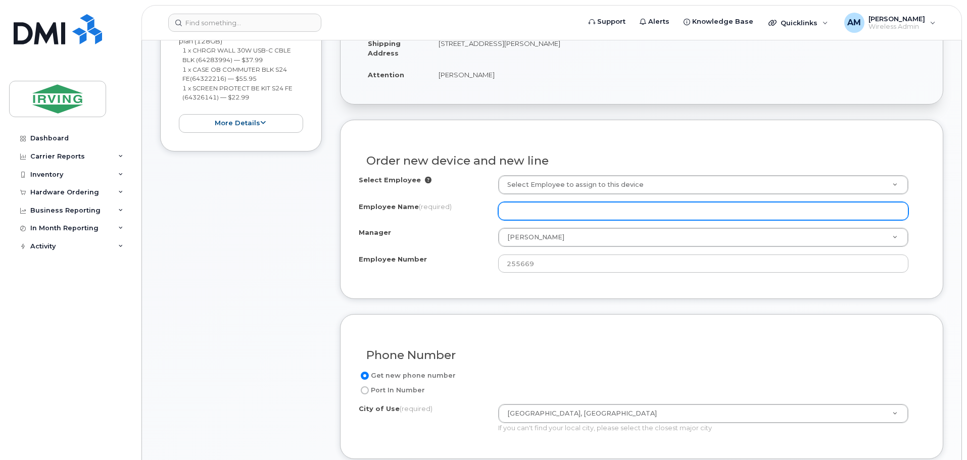
click at [565, 210] on input "Employee Name (required)" at bounding box center [703, 211] width 410 height 18
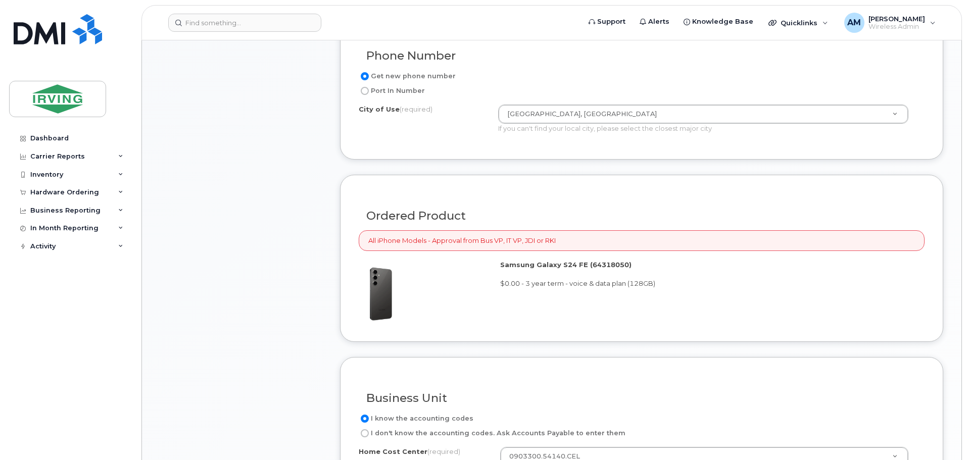
scroll to position [718, 0]
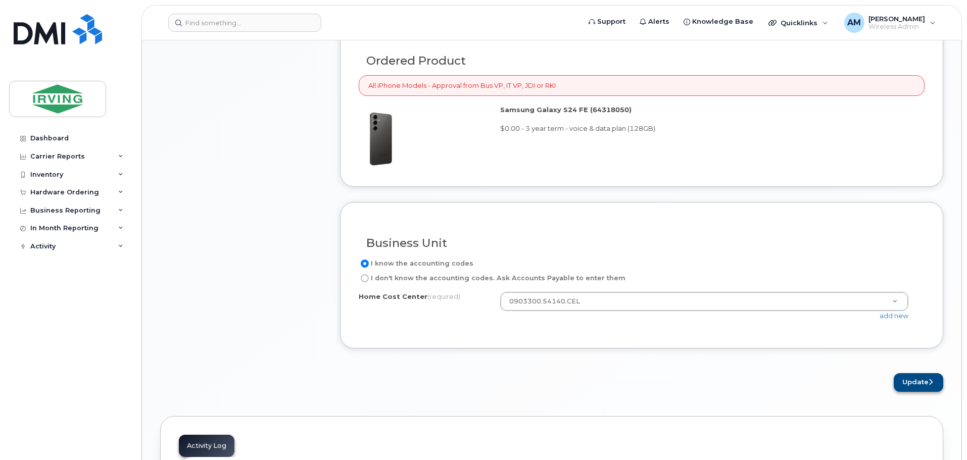
type input "Alper Cicek"
click at [915, 387] on button "Update" at bounding box center [919, 382] width 50 height 19
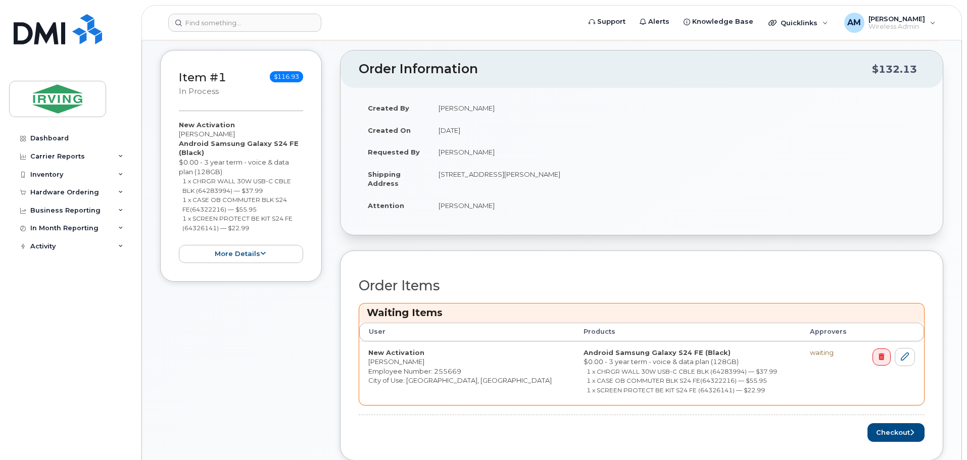
scroll to position [152, 0]
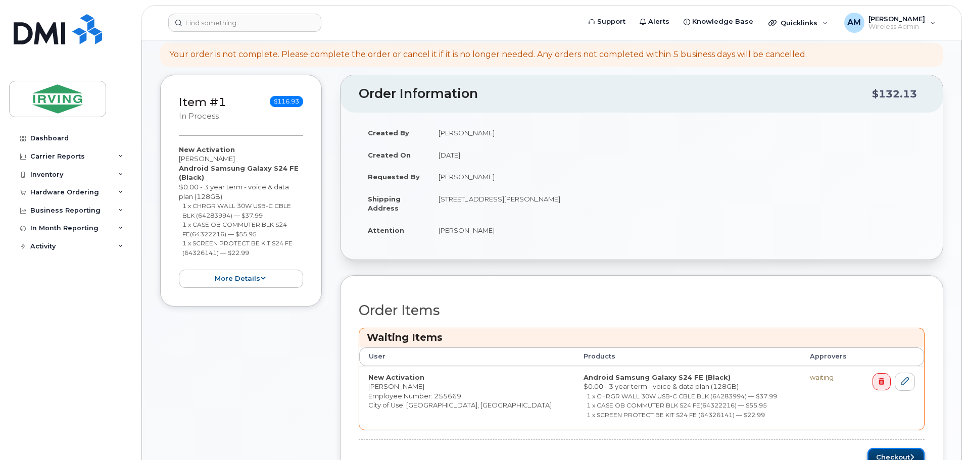
click at [887, 451] on button "Checkout" at bounding box center [895, 457] width 57 height 19
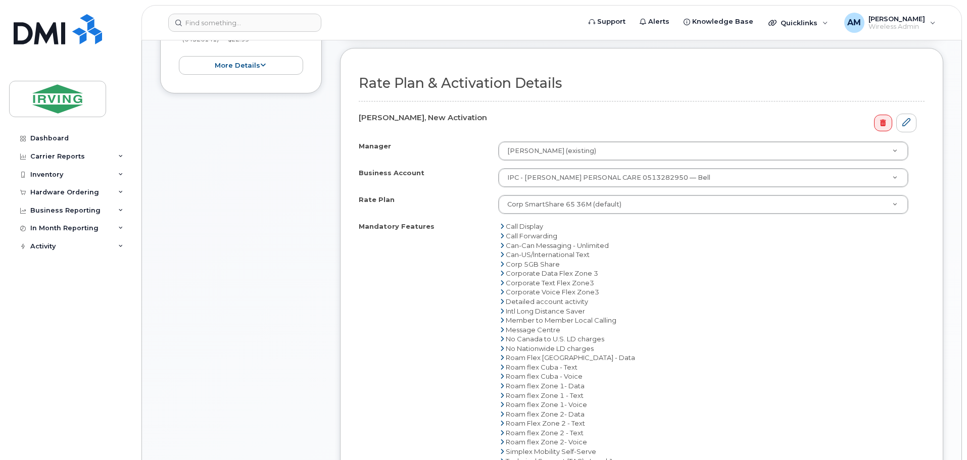
scroll to position [303, 0]
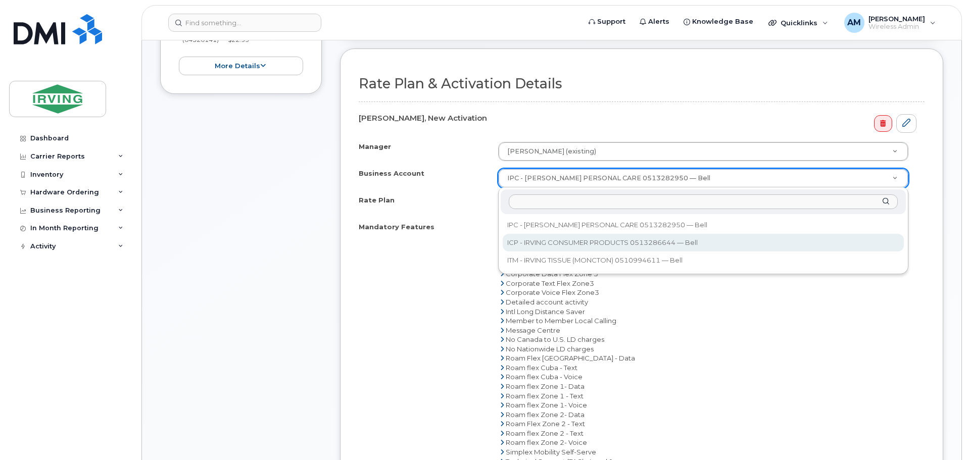
select select "11290"
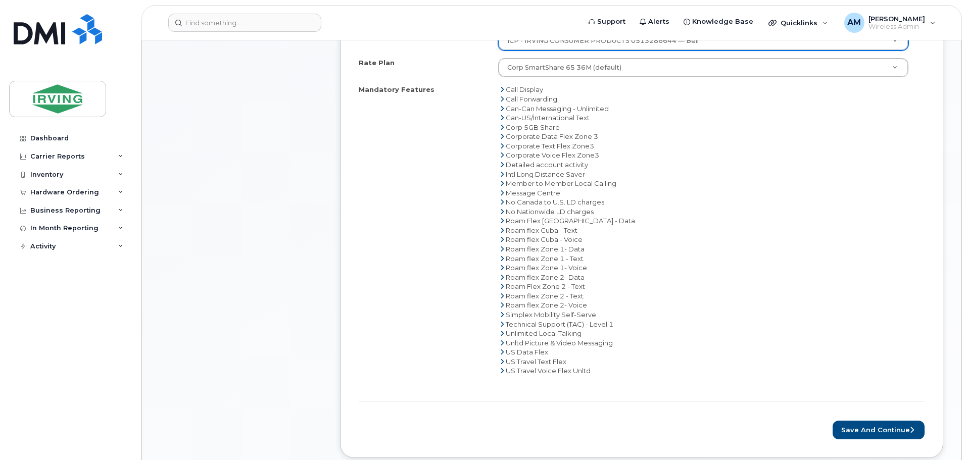
scroll to position [455, 0]
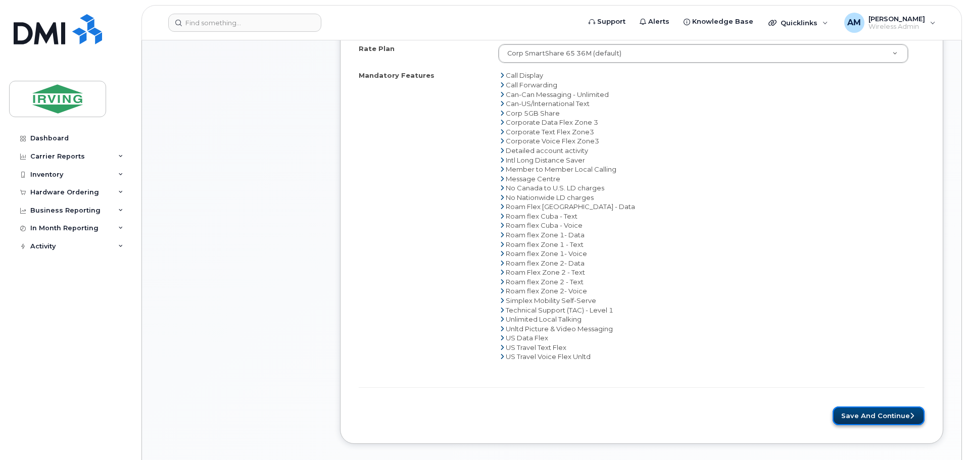
click at [876, 414] on button "Save and Continue" at bounding box center [879, 416] width 92 height 19
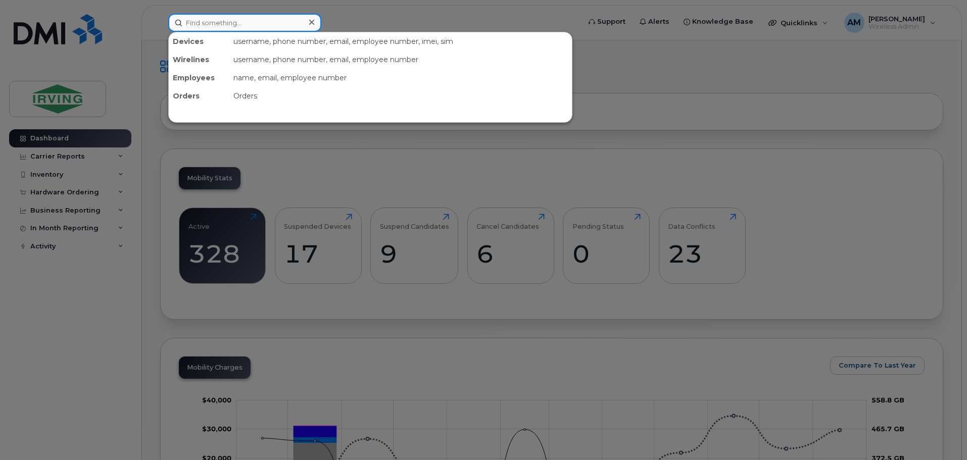
click at [224, 23] on input at bounding box center [244, 23] width 153 height 18
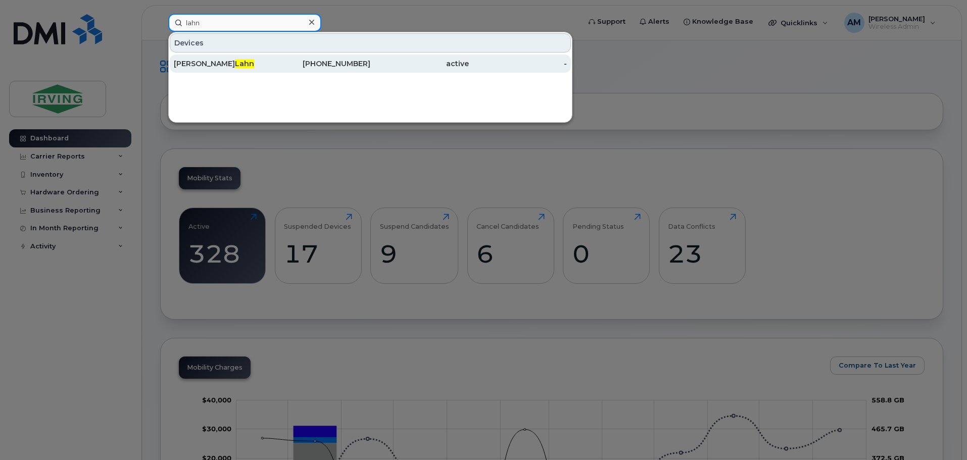
type input "lahn"
click at [206, 64] on div "[PERSON_NAME]" at bounding box center [223, 64] width 99 height 10
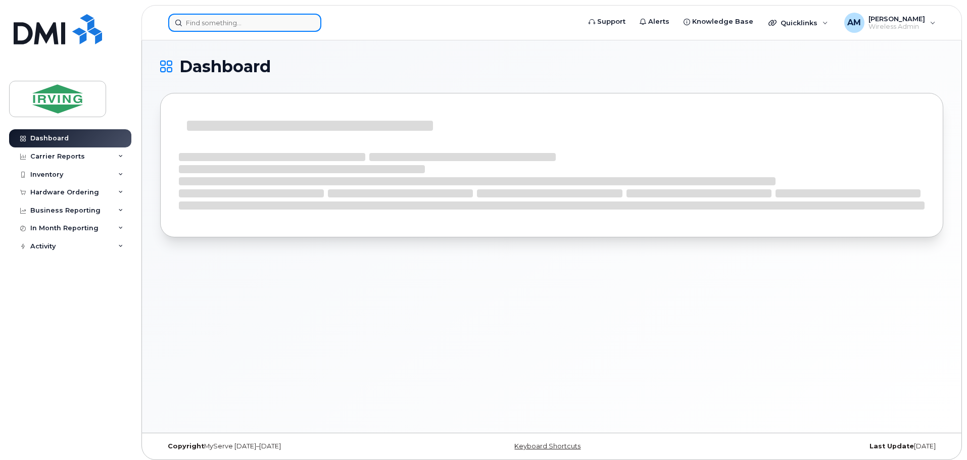
click at [248, 21] on input at bounding box center [244, 23] width 153 height 18
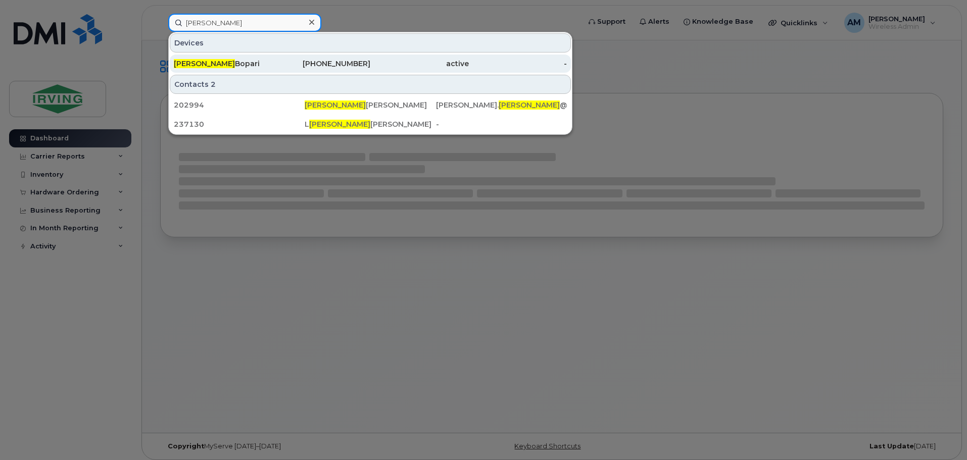
type input "[PERSON_NAME]"
click at [233, 60] on div "[PERSON_NAME]" at bounding box center [223, 64] width 99 height 10
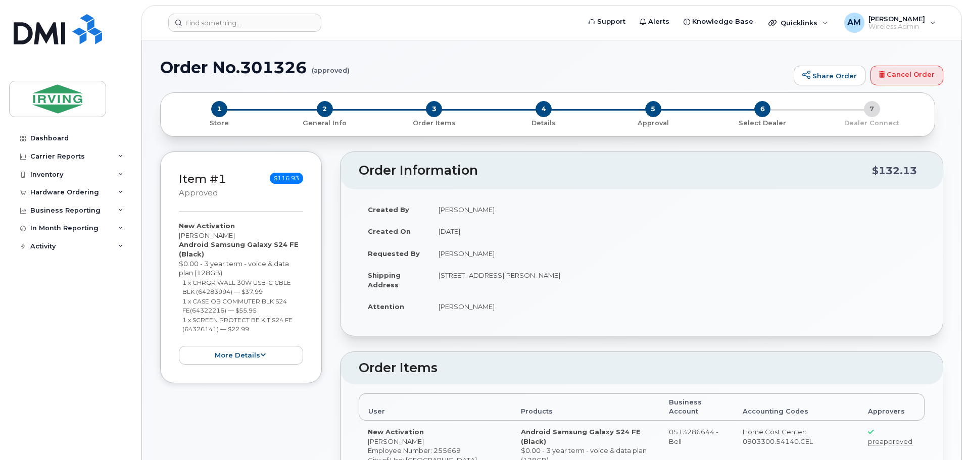
type textarea "Please do not activate device until it's receive"
radio input "true"
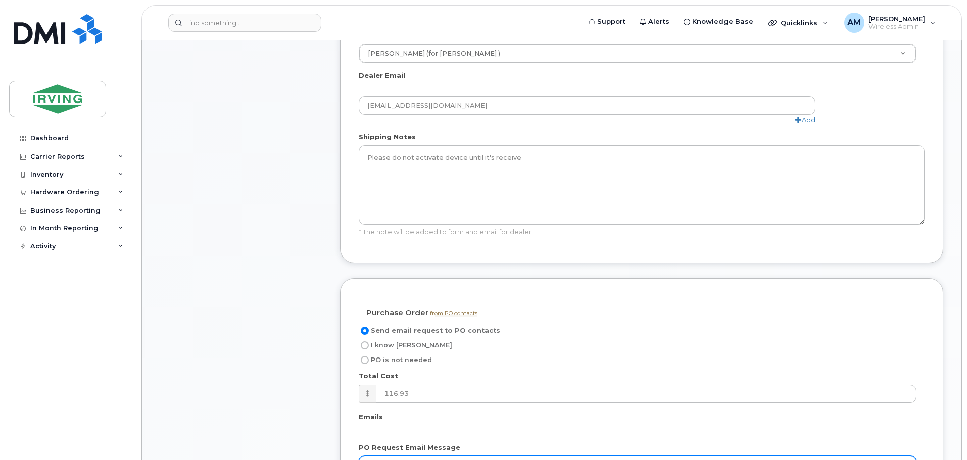
scroll to position [657, 0]
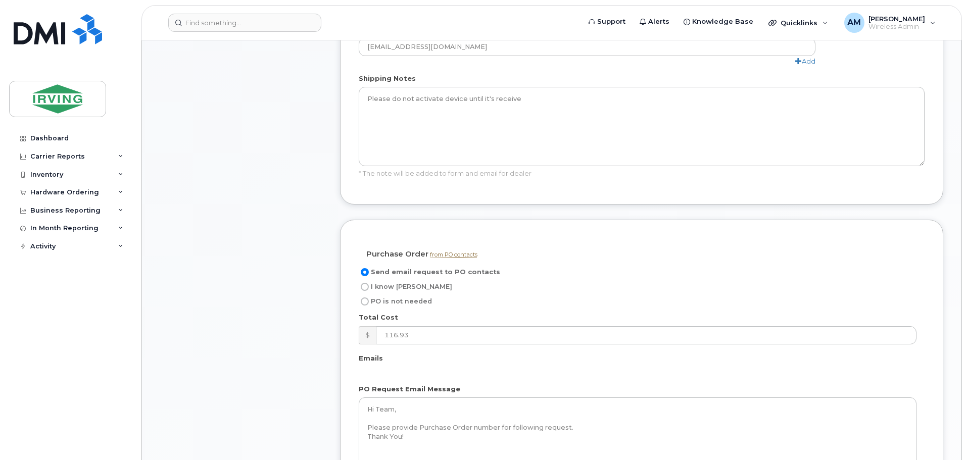
click at [365, 283] on input "I know PO" at bounding box center [365, 287] width 8 height 8
radio input "true"
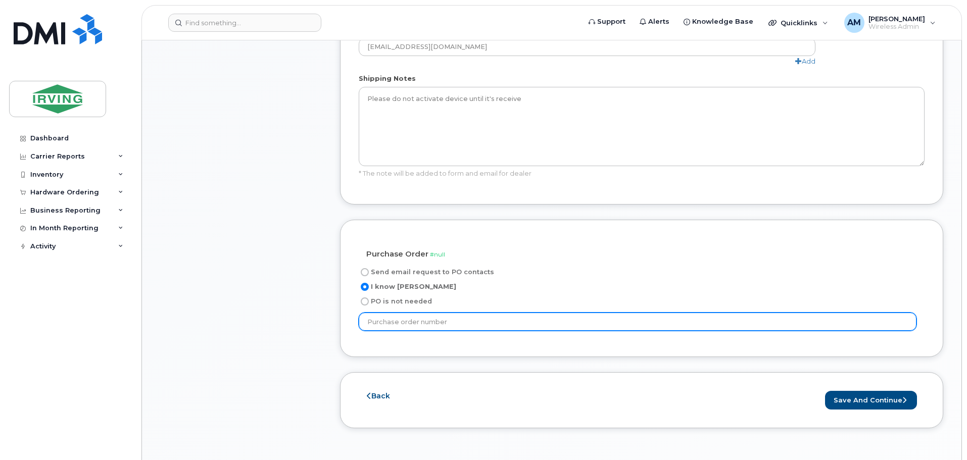
click at [447, 313] on input "text" at bounding box center [638, 322] width 558 height 18
type input "20610232"
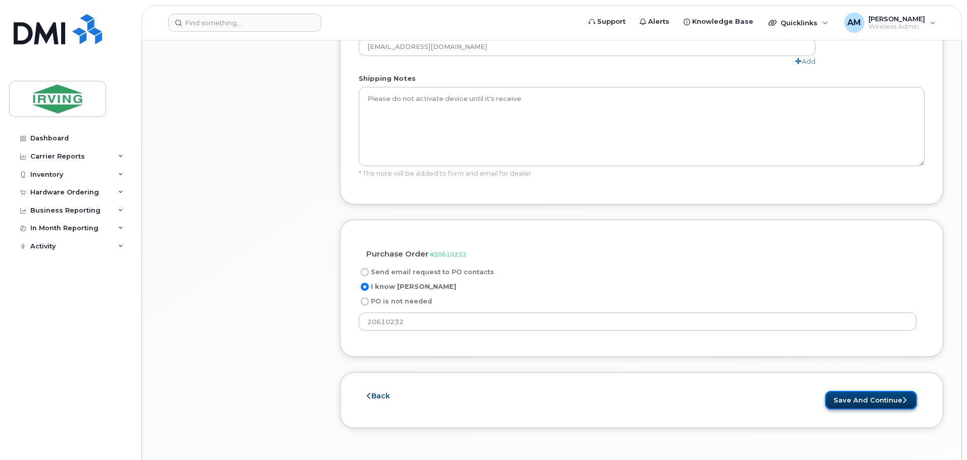
click at [857, 391] on button "Save and Continue" at bounding box center [871, 400] width 92 height 19
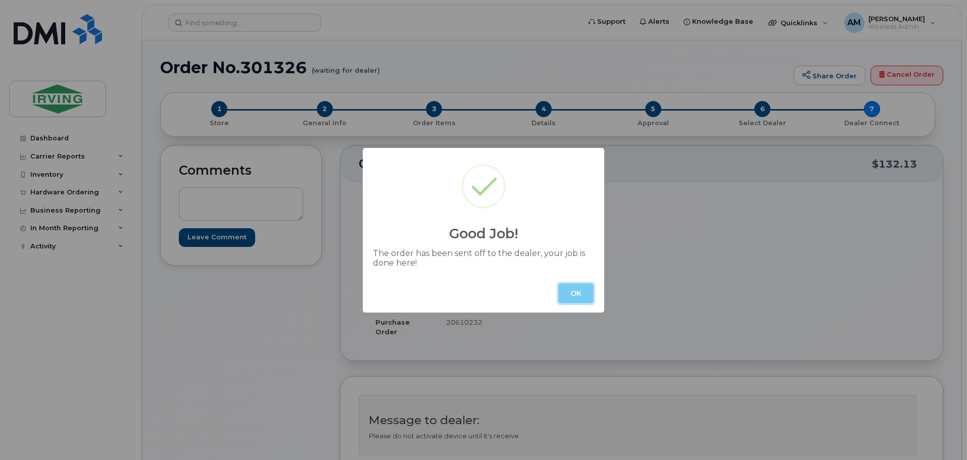
click at [570, 290] on button "OK" at bounding box center [575, 293] width 35 height 20
